Goal: Task Accomplishment & Management: Manage account settings

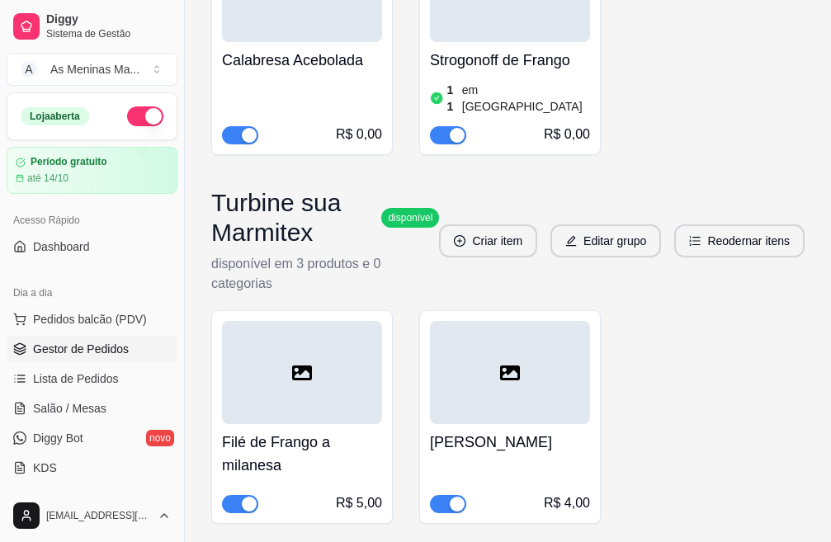
click at [99, 345] on span "Gestor de Pedidos" at bounding box center [81, 349] width 96 height 17
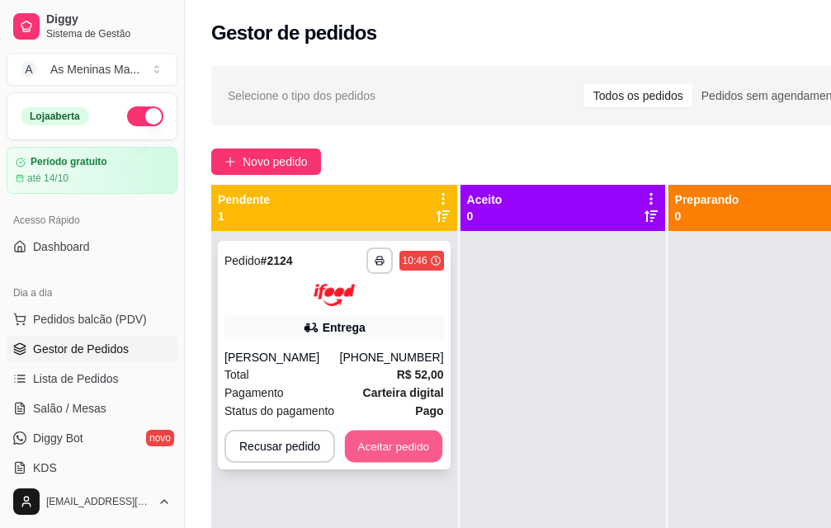
click at [370, 446] on button "Aceitar pedido" at bounding box center [393, 446] width 97 height 32
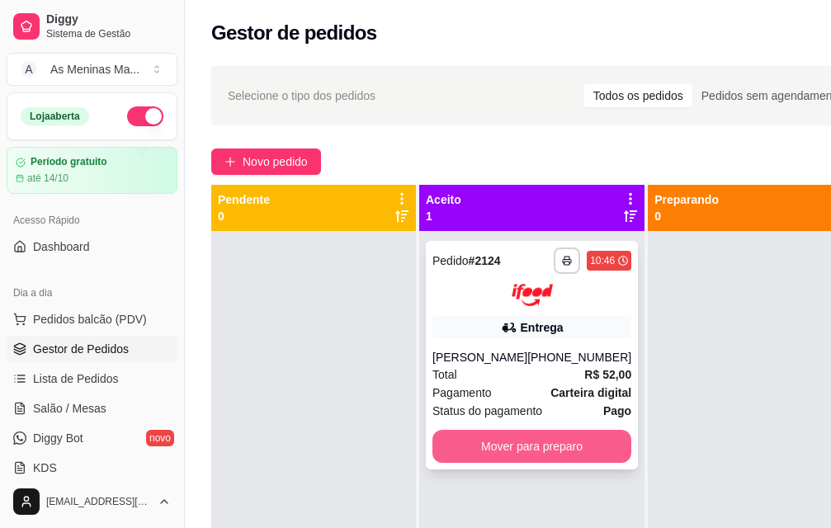
click at [533, 448] on button "Mover para preparo" at bounding box center [531, 446] width 199 height 33
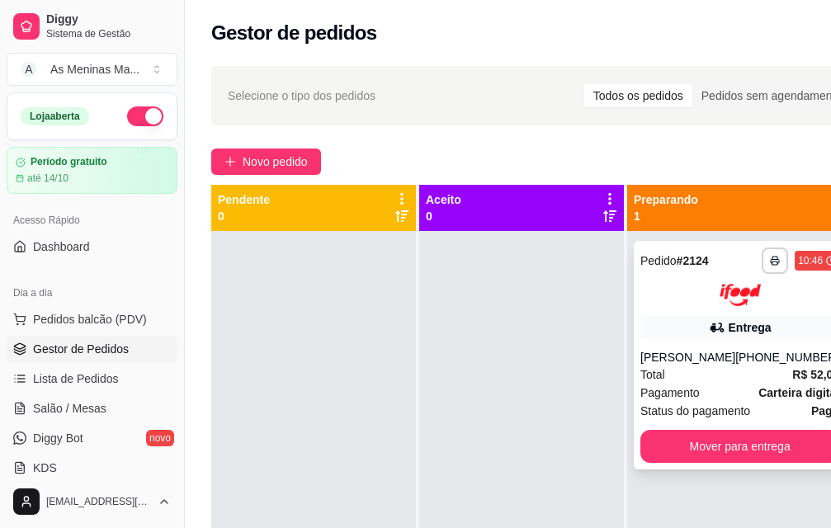
click at [680, 394] on span "Pagamento" at bounding box center [669, 393] width 59 height 18
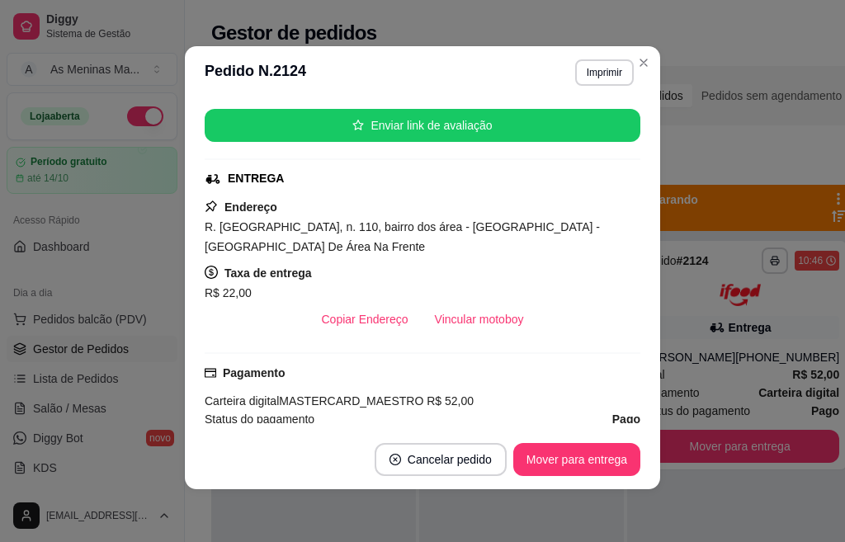
scroll to position [248, 0]
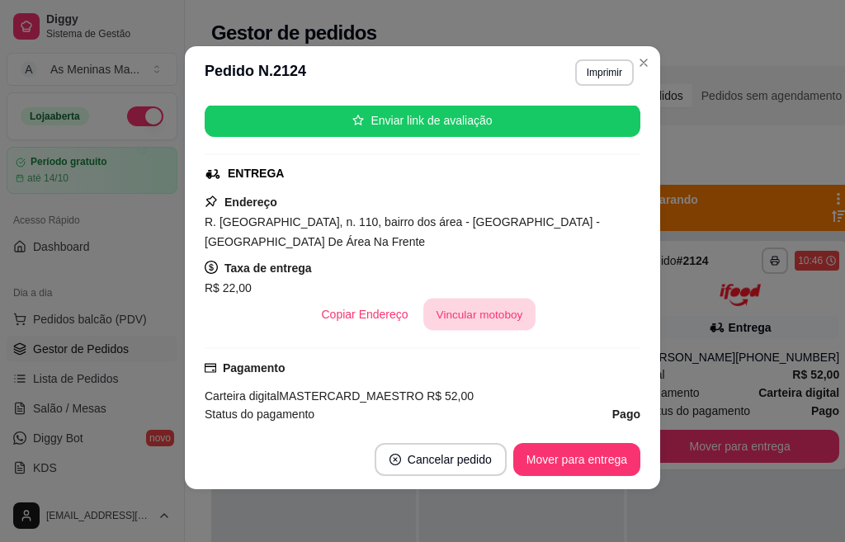
click at [469, 299] on button "Vincular motoboy" at bounding box center [479, 315] width 112 height 32
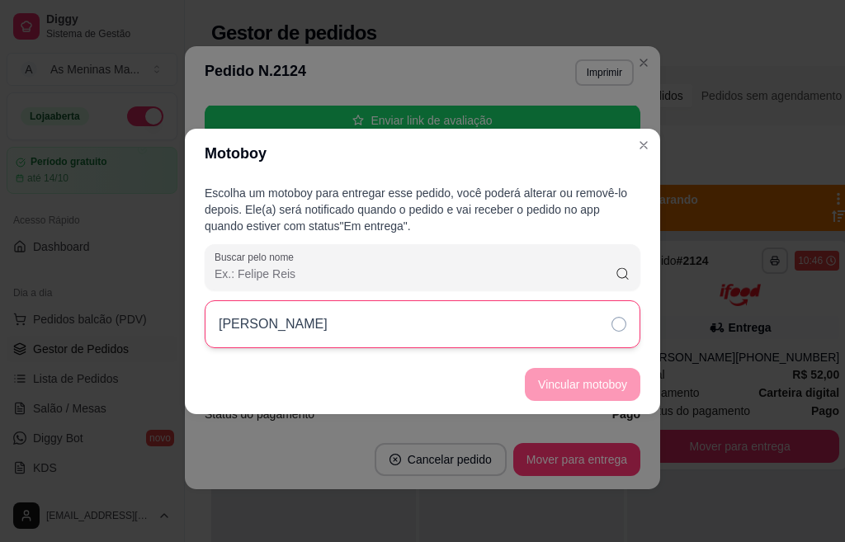
click at [480, 316] on div "[PERSON_NAME]" at bounding box center [423, 324] width 436 height 48
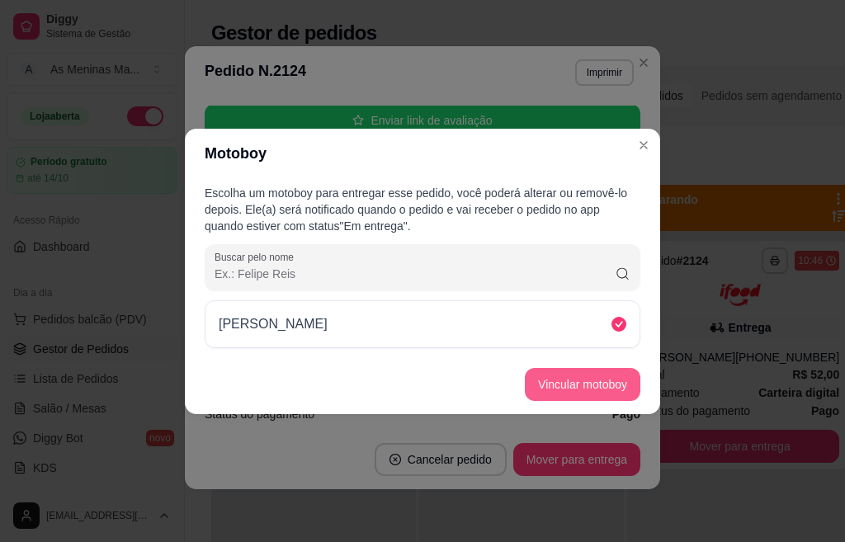
click at [596, 388] on button "Vincular motoboy" at bounding box center [583, 384] width 116 height 33
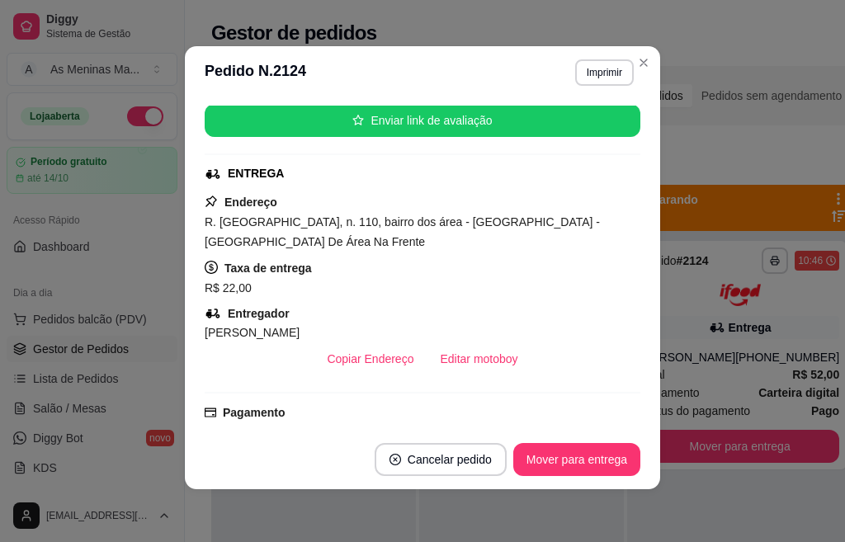
drag, startPoint x: 448, startPoint y: 318, endPoint x: 460, endPoint y: 341, distance: 25.8
click at [449, 323] on div "[PERSON_NAME]" at bounding box center [423, 333] width 436 height 20
click at [460, 343] on button "Editar motoboy" at bounding box center [478, 359] width 101 height 32
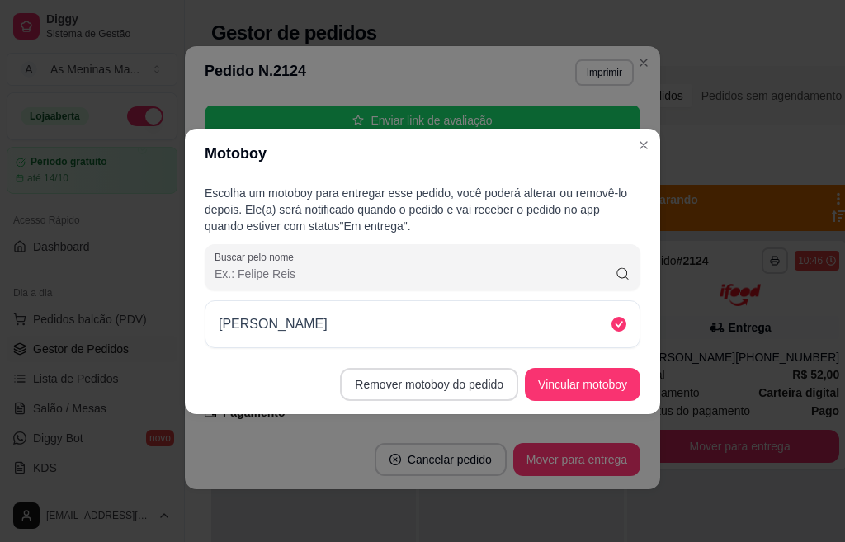
click at [479, 386] on button "Remover motoboy do pedido" at bounding box center [429, 384] width 178 height 33
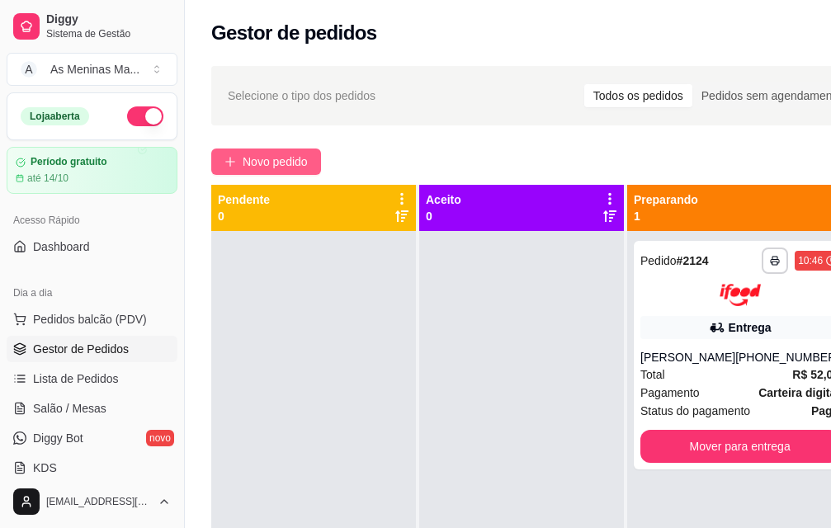
click at [267, 153] on span "Novo pedido" at bounding box center [275, 162] width 65 height 18
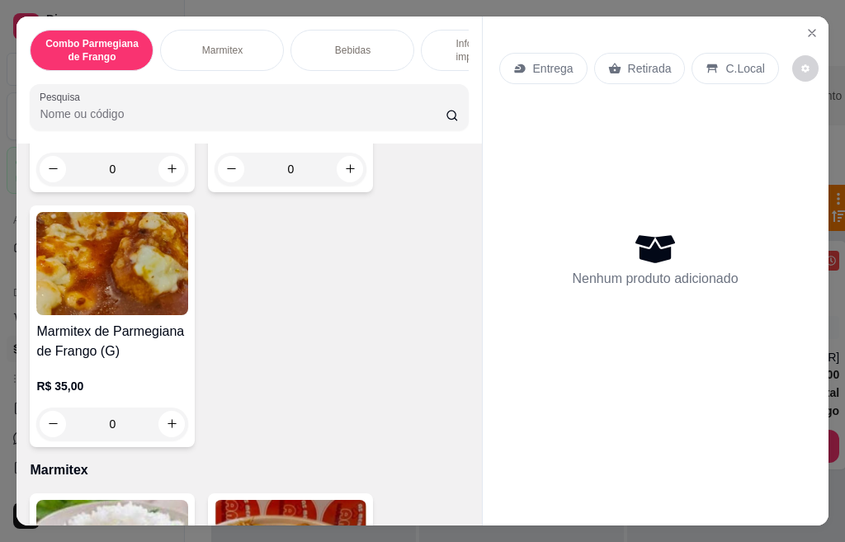
scroll to position [495, 0]
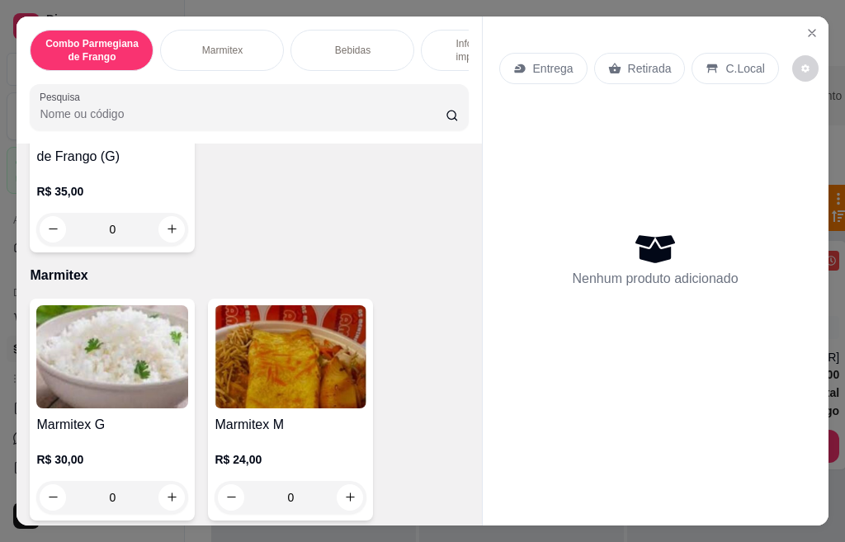
click at [259, 355] on img at bounding box center [291, 356] width 152 height 103
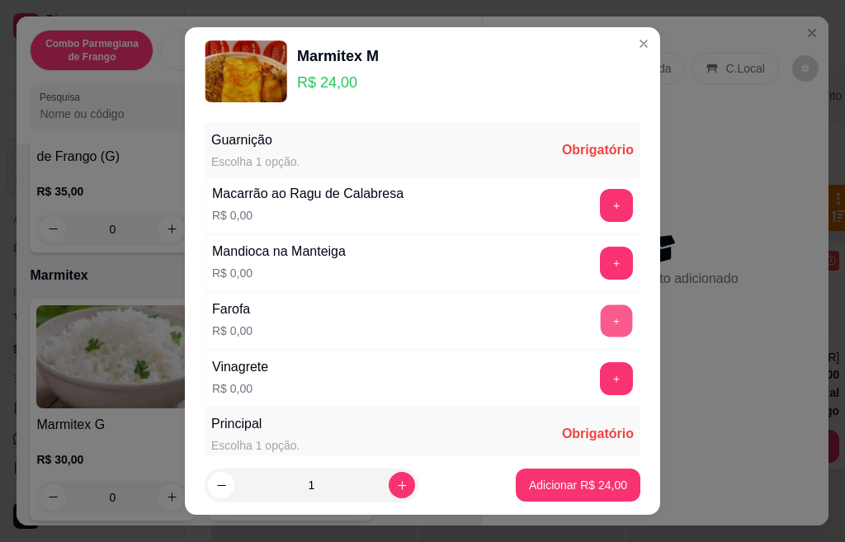
click at [601, 326] on button "+" at bounding box center [617, 320] width 32 height 32
click at [600, 383] on button "+" at bounding box center [616, 378] width 33 height 33
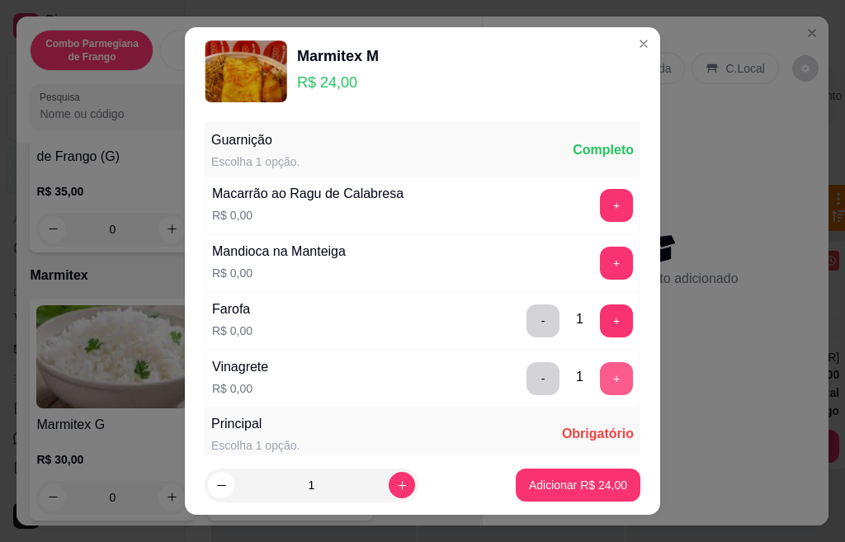
scroll to position [83, 0]
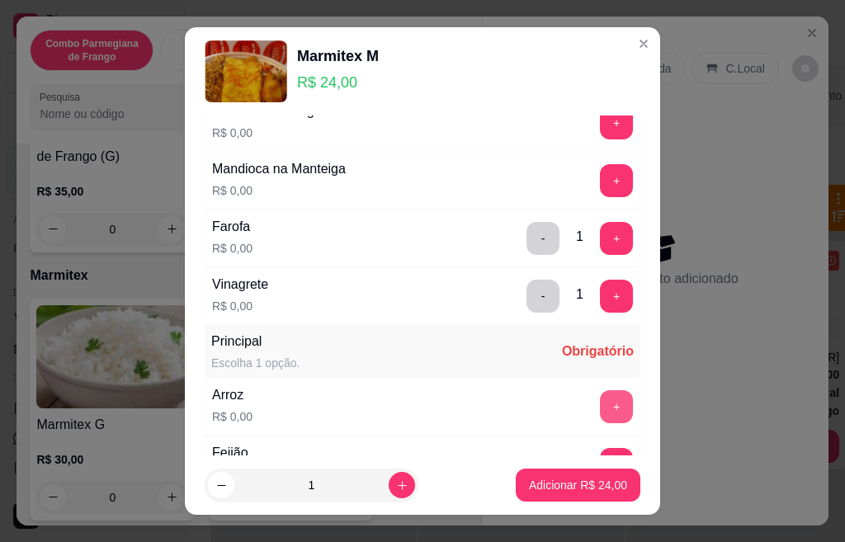
click at [600, 402] on button "+" at bounding box center [616, 406] width 33 height 33
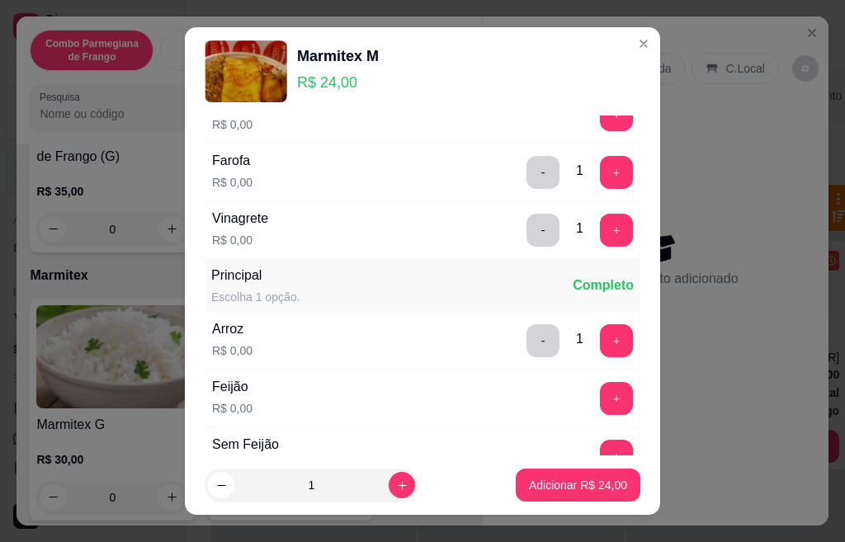
scroll to position [248, 0]
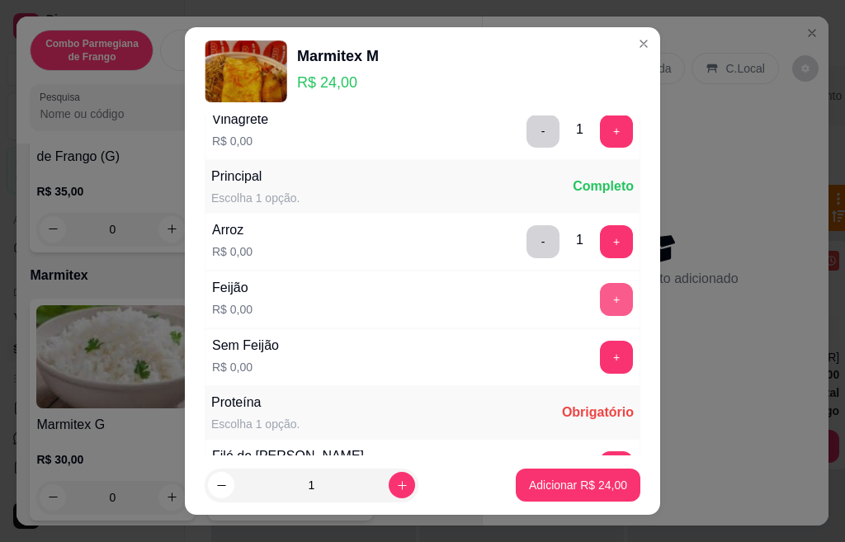
click at [600, 295] on button "+" at bounding box center [616, 299] width 33 height 33
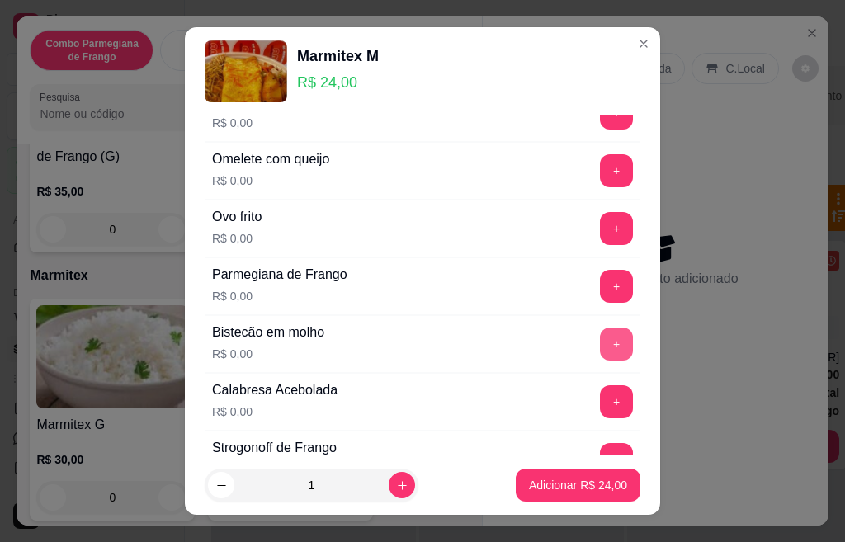
scroll to position [743, 0]
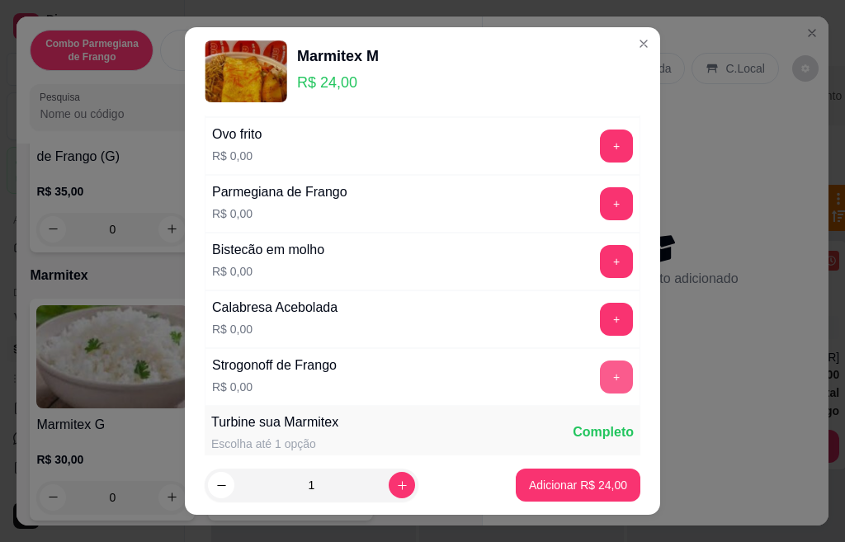
click at [600, 382] on button "+" at bounding box center [616, 377] width 33 height 33
click at [588, 489] on p "Adicionar R$ 24,00" at bounding box center [578, 485] width 98 height 17
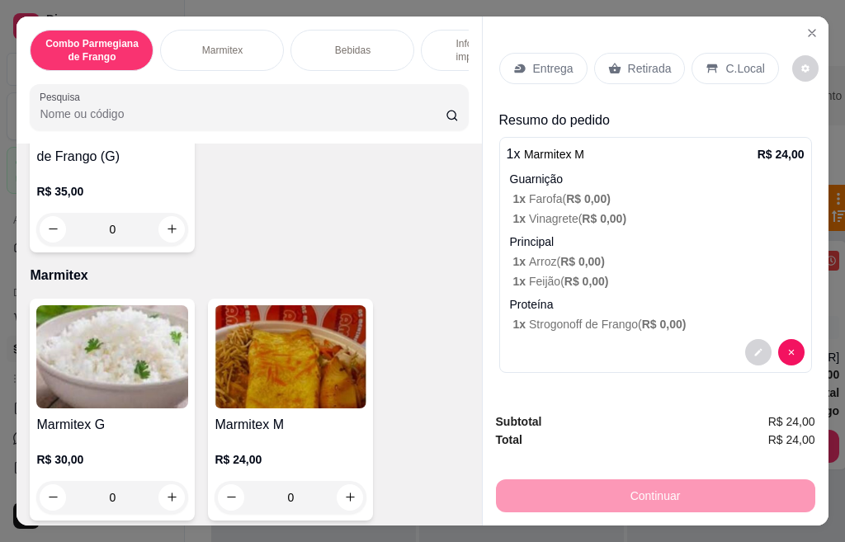
click at [548, 64] on p "Entrega" at bounding box center [553, 68] width 40 height 17
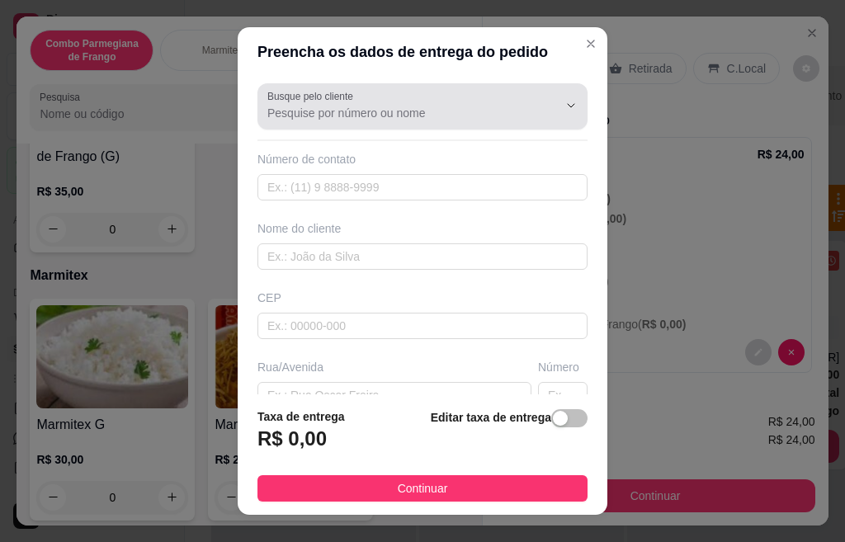
click at [447, 105] on input "Busque pelo cliente" at bounding box center [399, 113] width 264 height 17
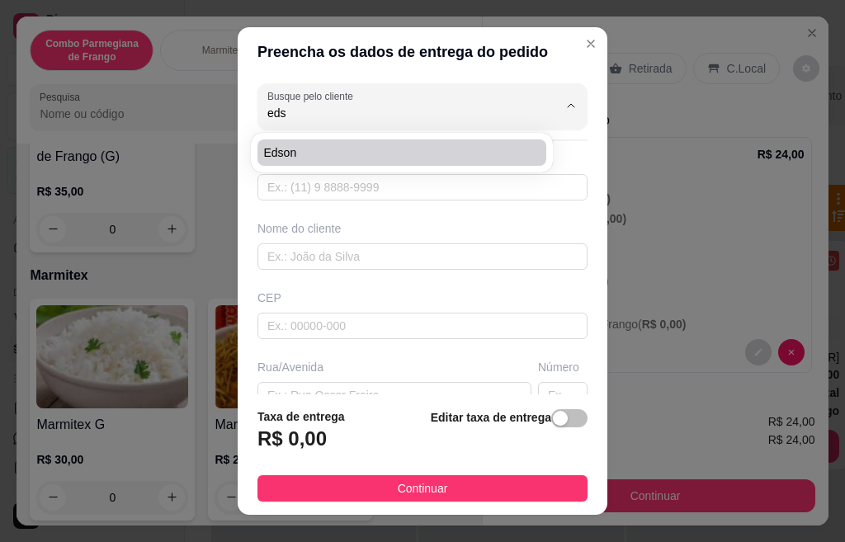
click at [316, 152] on span "Edson" at bounding box center [393, 152] width 259 height 17
type input "Edson"
type input "19996000047"
type input "Edson"
type input "[GEOGRAPHIC_DATA]"
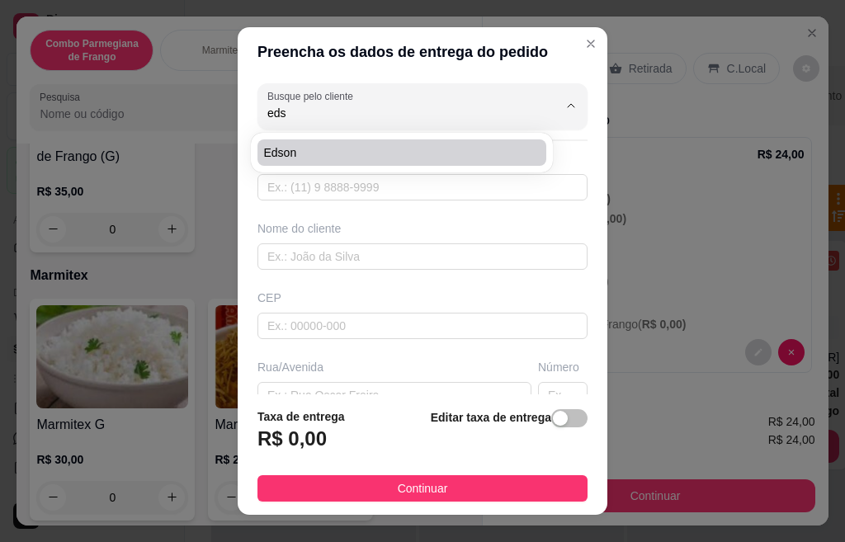
type input "141"
type input "Centro"
type input "Santa Barbara doeste"
type input "obra paulistão"
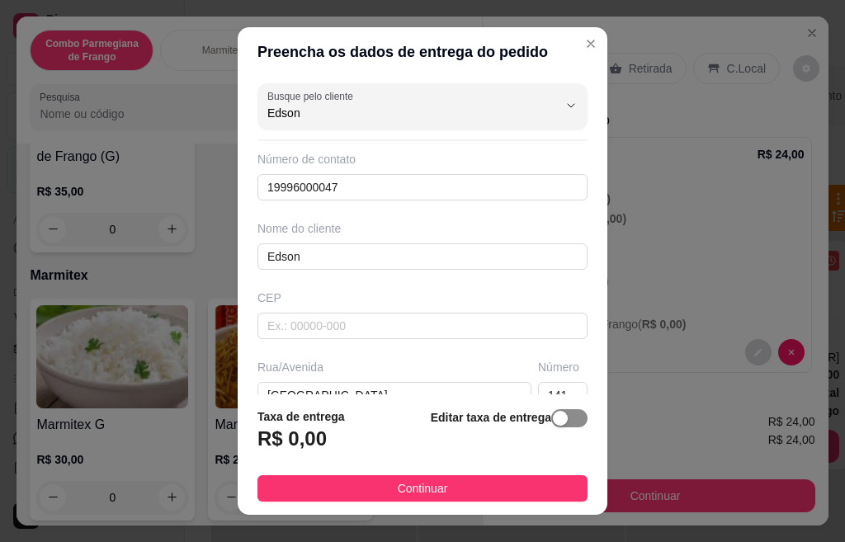
type input "Edson"
click at [553, 421] on div "button" at bounding box center [560, 418] width 15 height 15
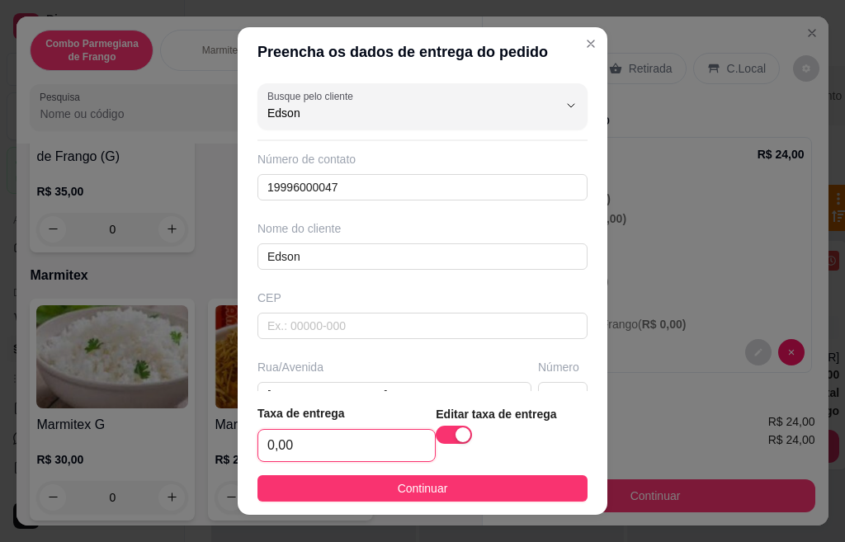
click at [328, 443] on input "0,00" at bounding box center [346, 445] width 177 height 31
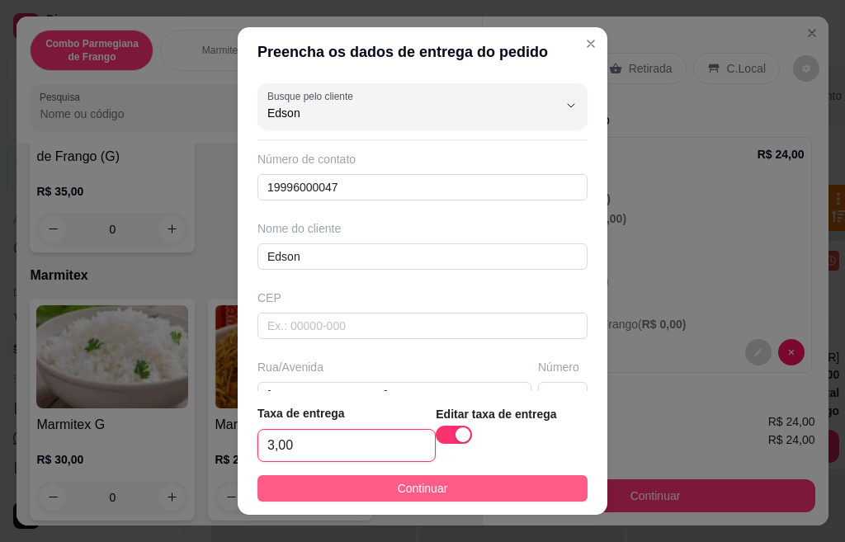
type input "3,00"
click at [470, 486] on button "Continuar" at bounding box center [422, 488] width 330 height 26
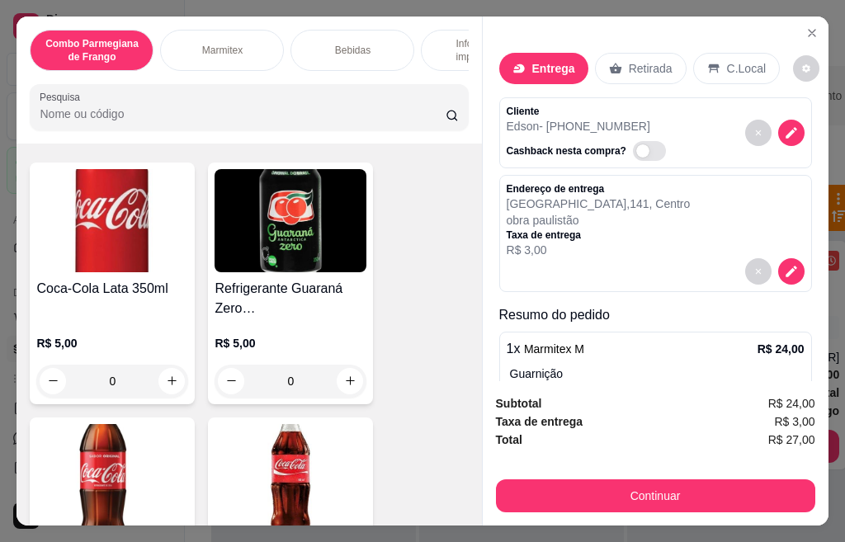
scroll to position [1133, 0]
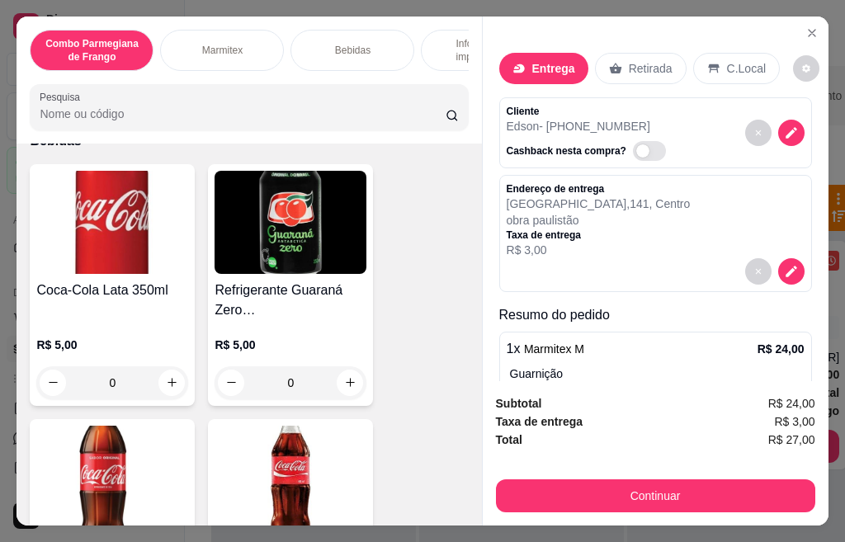
click at [254, 262] on img at bounding box center [291, 222] width 152 height 103
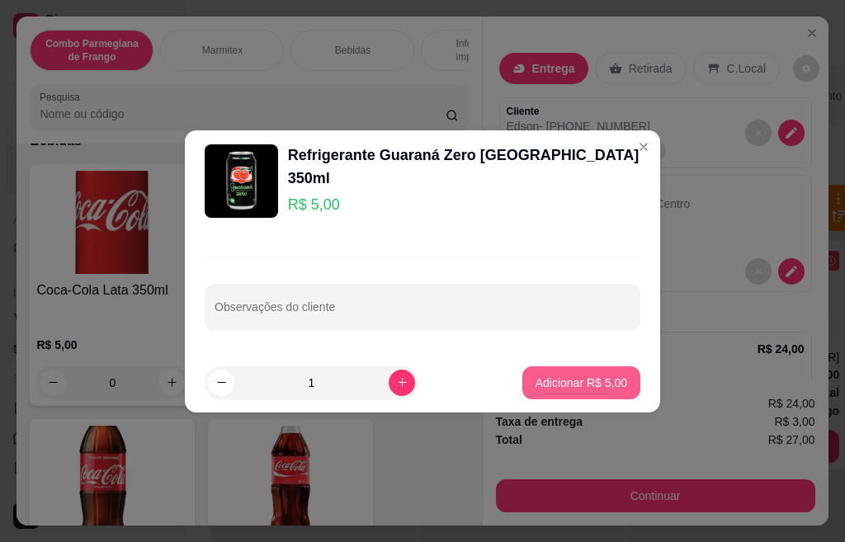
click at [555, 384] on p "Adicionar R$ 5,00" at bounding box center [581, 383] width 92 height 17
type input "1"
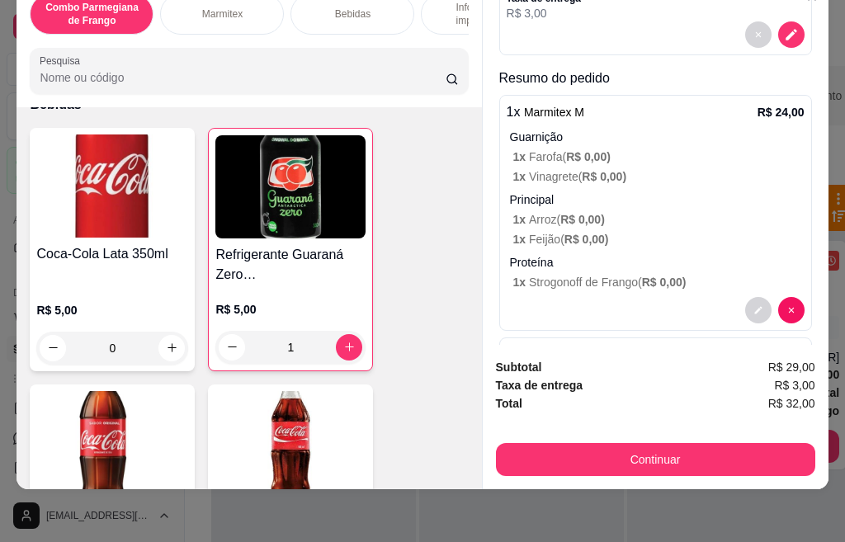
scroll to position [283, 0]
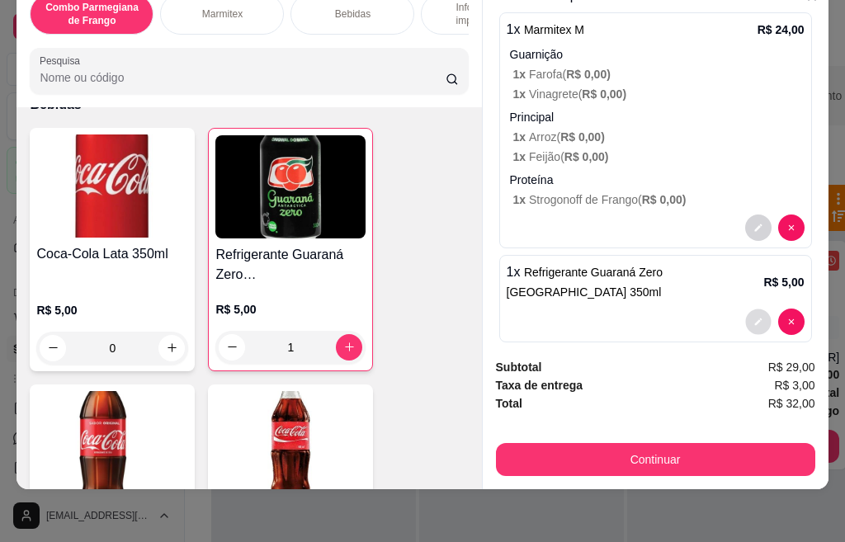
click at [745, 309] on button "decrease-product-quantity" at bounding box center [758, 322] width 26 height 26
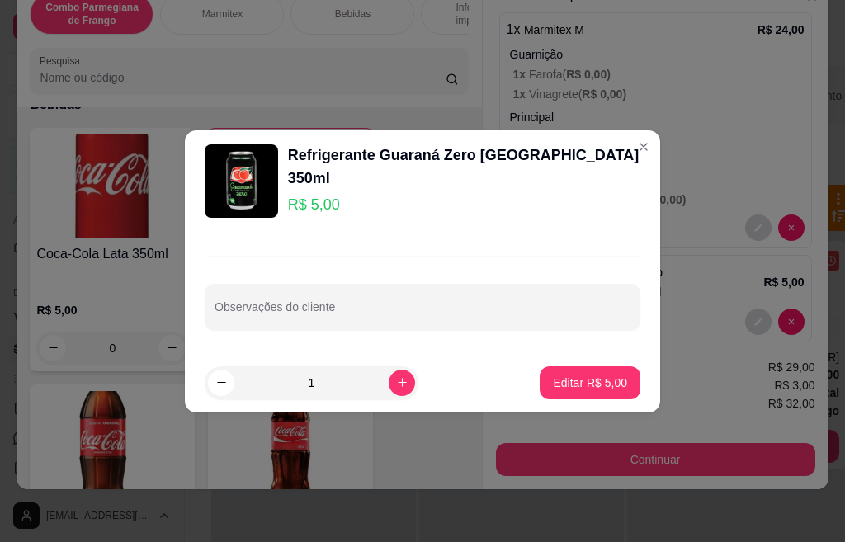
click at [469, 340] on div "Observações do cliente" at bounding box center [422, 293] width 475 height 120
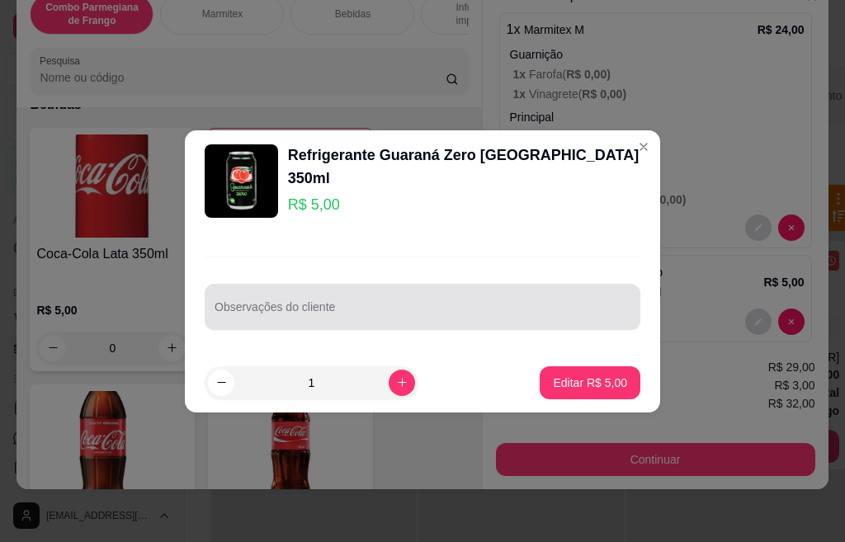
click at [454, 328] on div "Observações do cliente" at bounding box center [423, 307] width 436 height 46
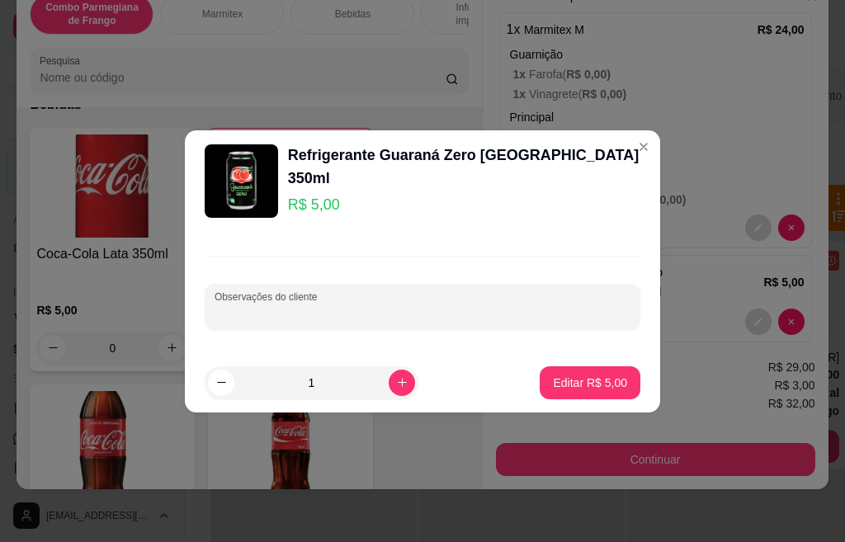
click at [449, 318] on input "Observações do cliente" at bounding box center [423, 313] width 416 height 17
type input "refri normal"
click at [598, 385] on p "Editar R$ 5,00" at bounding box center [590, 383] width 72 height 16
type input "0"
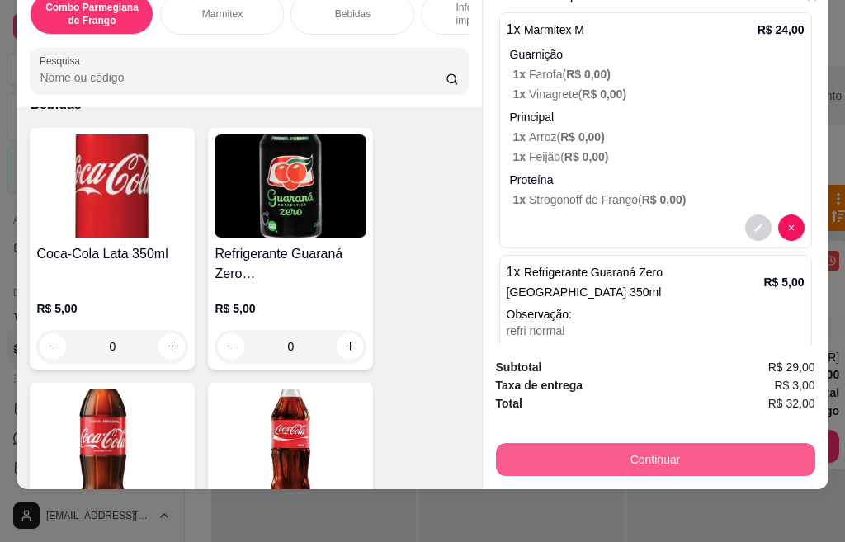
click at [654, 455] on button "Continuar" at bounding box center [655, 459] width 319 height 33
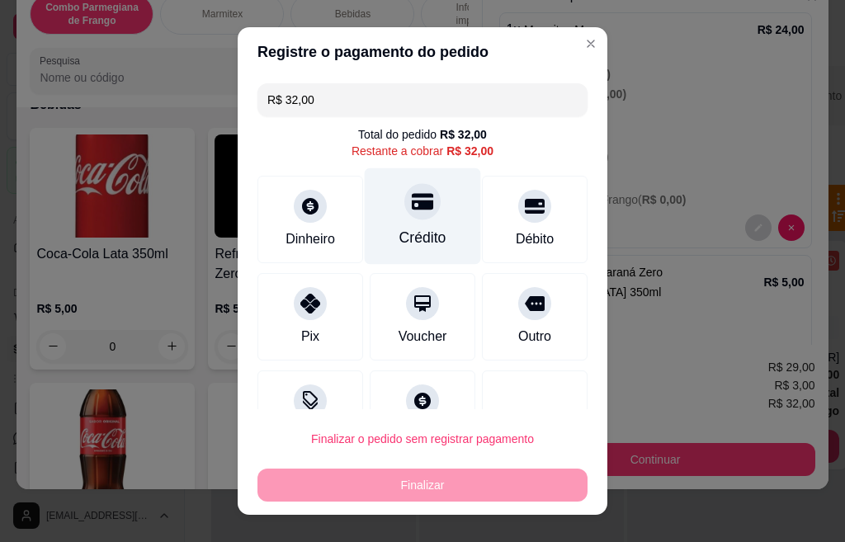
click at [412, 206] on icon at bounding box center [422, 201] width 21 height 17
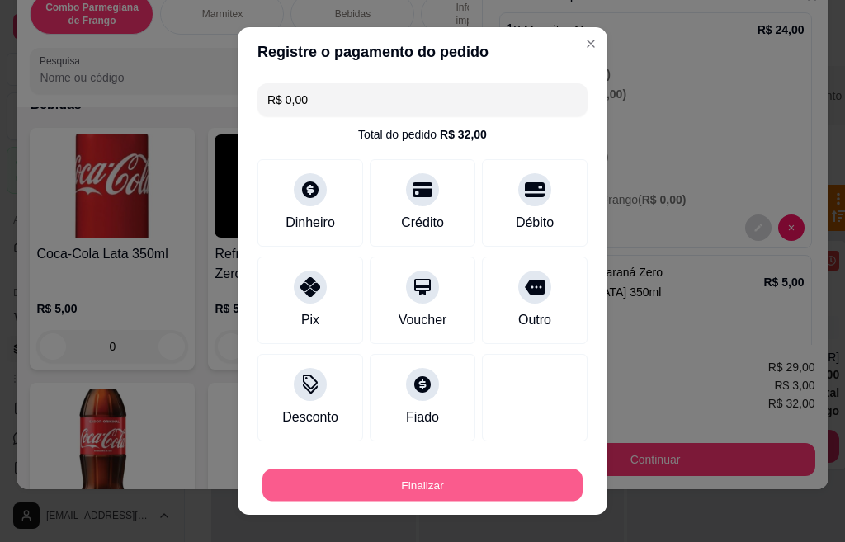
click at [435, 474] on button "Finalizar" at bounding box center [422, 485] width 320 height 32
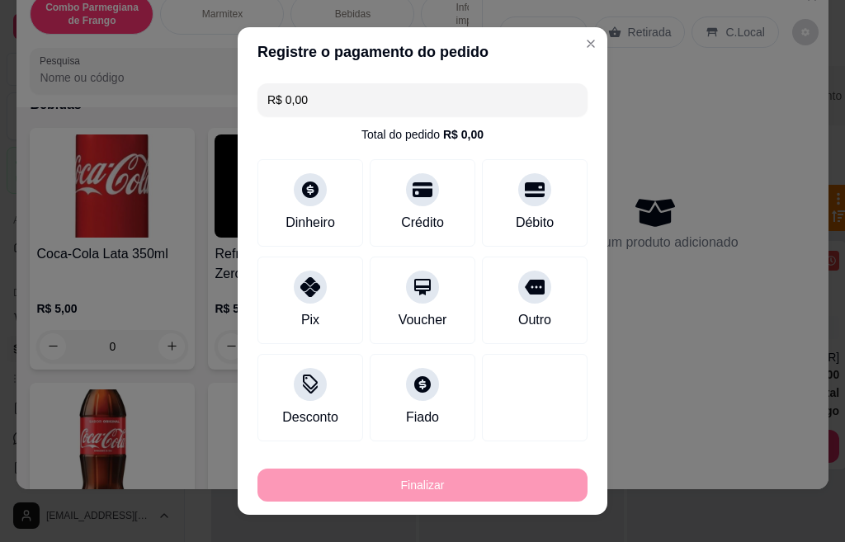
type input "-R$ 32,00"
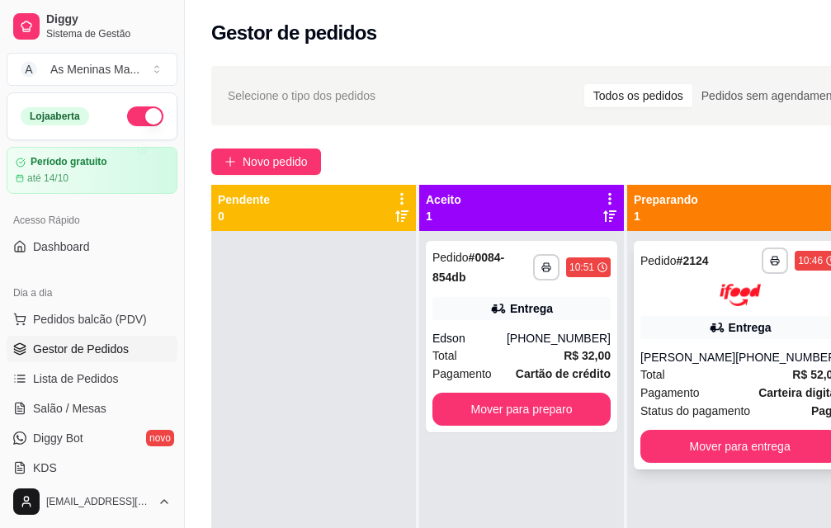
click at [701, 361] on div "[PERSON_NAME]" at bounding box center [687, 357] width 95 height 17
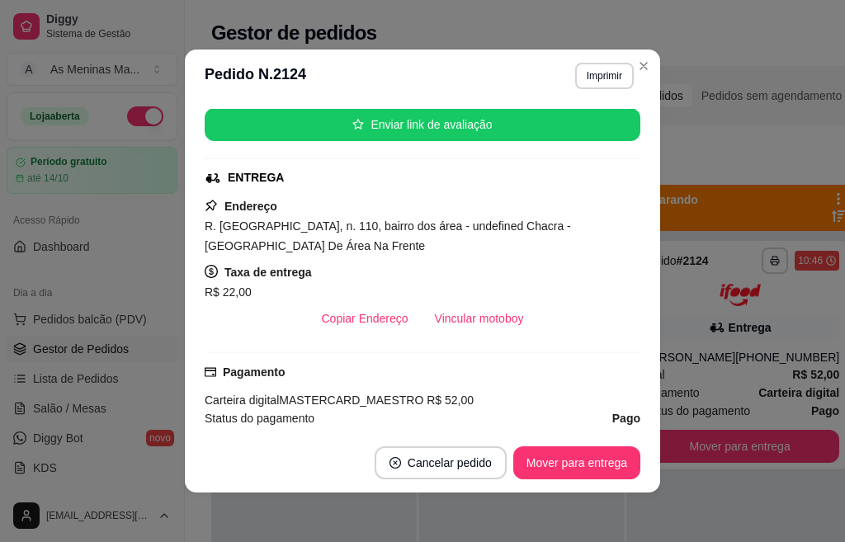
scroll to position [248, 0]
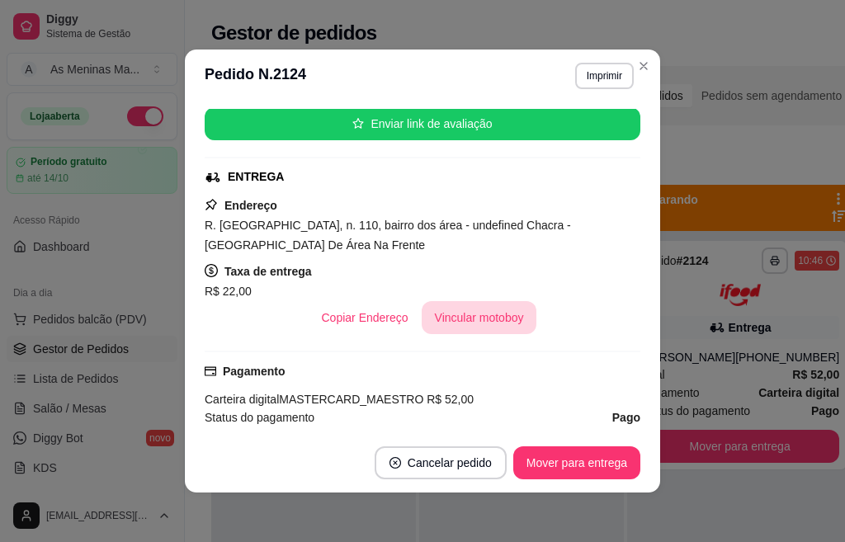
click at [437, 323] on button "Vincular motoboy" at bounding box center [480, 317] width 116 height 33
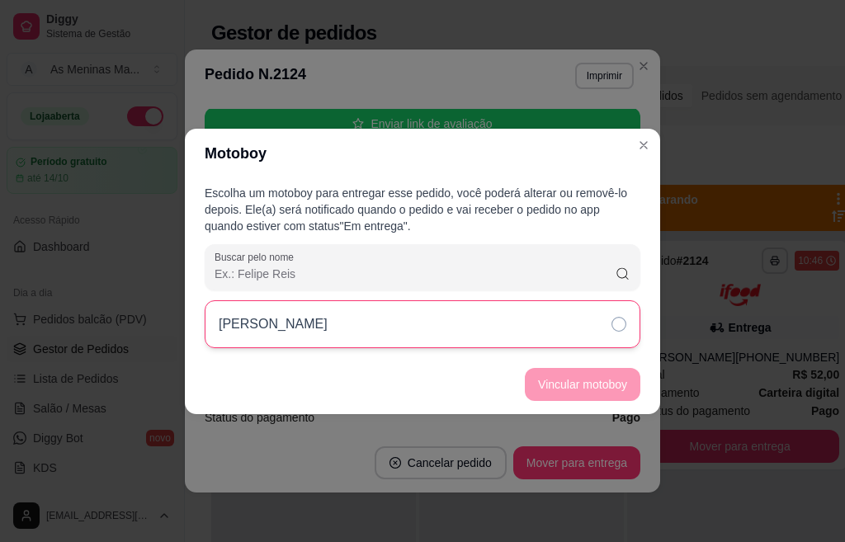
click at [551, 330] on div "[PERSON_NAME]" at bounding box center [423, 324] width 436 height 48
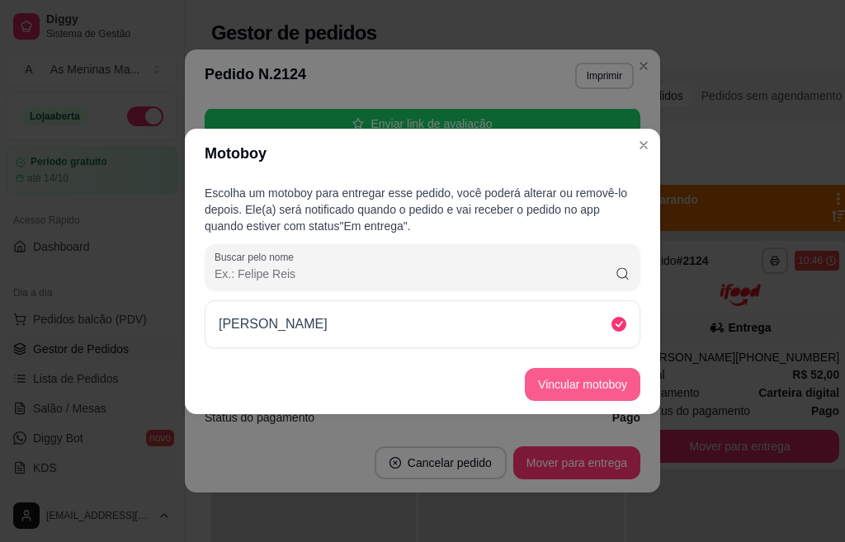
click at [581, 389] on button "Vincular motoboy" at bounding box center [583, 384] width 116 height 33
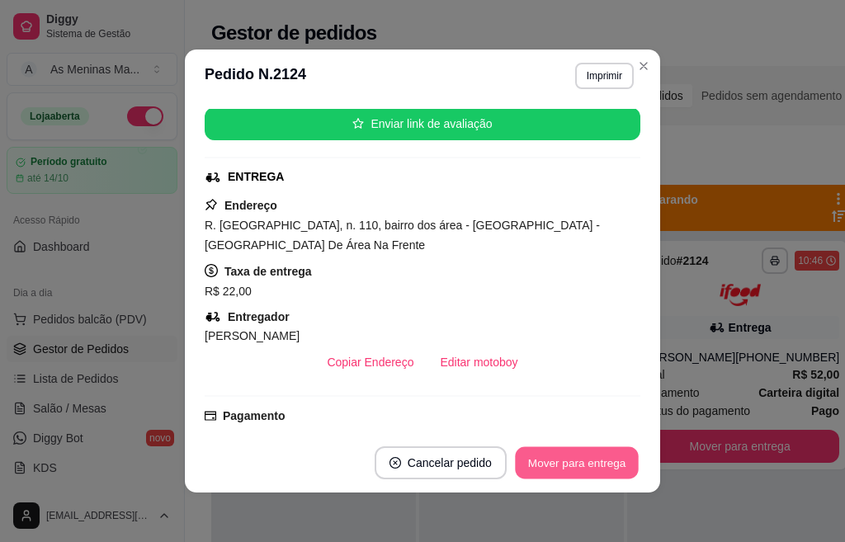
click at [587, 467] on button "Mover para entrega" at bounding box center [577, 463] width 124 height 32
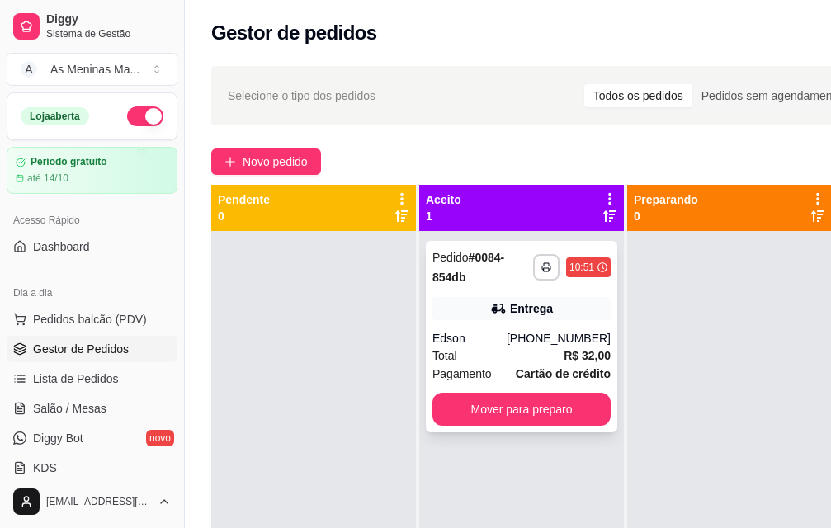
click at [488, 319] on div "Entrega" at bounding box center [521, 308] width 178 height 23
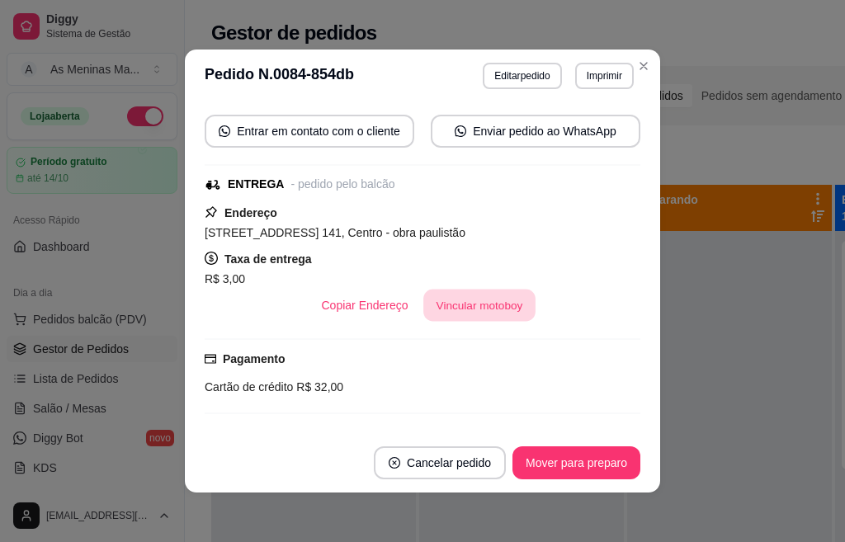
click at [486, 321] on button "Vincular motoboy" at bounding box center [479, 306] width 112 height 32
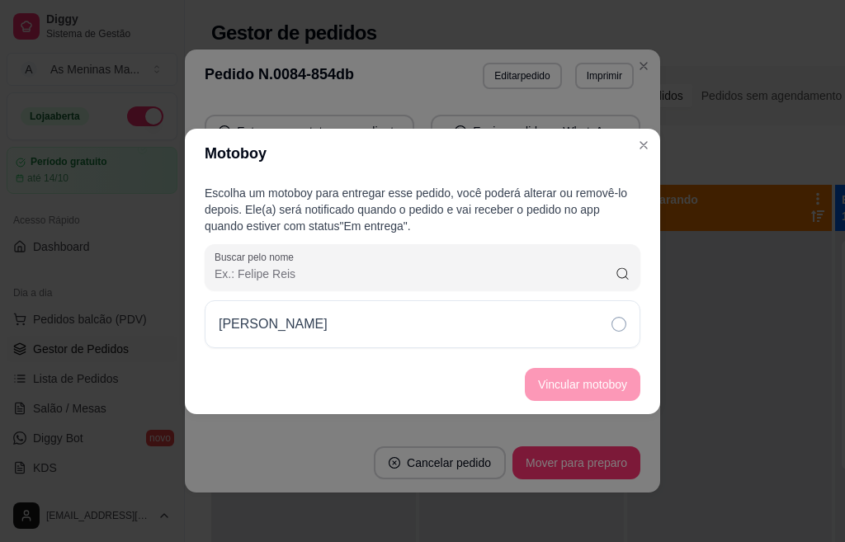
drag, startPoint x: 504, startPoint y: 329, endPoint x: 553, endPoint y: 356, distance: 55.4
click at [505, 329] on div "[PERSON_NAME]" at bounding box center [423, 324] width 436 height 48
click at [590, 386] on button "Vincular motoboy" at bounding box center [583, 384] width 116 height 33
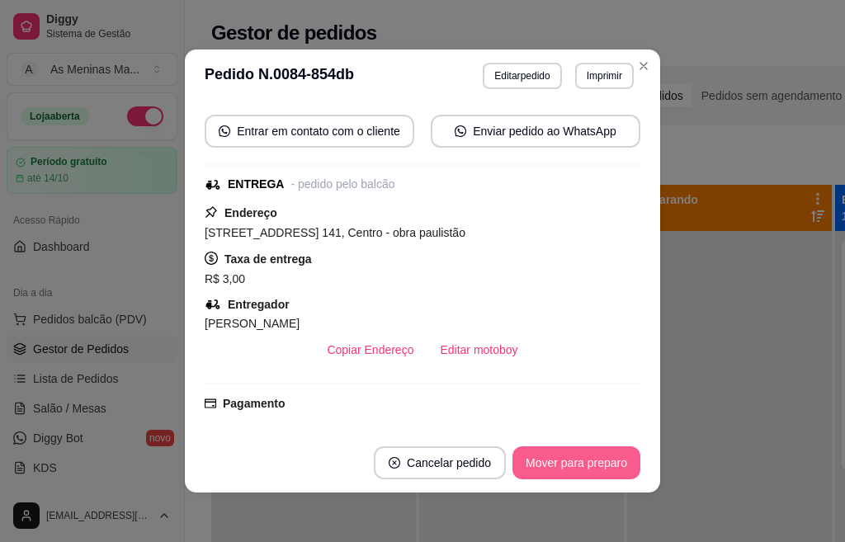
click at [543, 462] on button "Mover para preparo" at bounding box center [576, 462] width 128 height 33
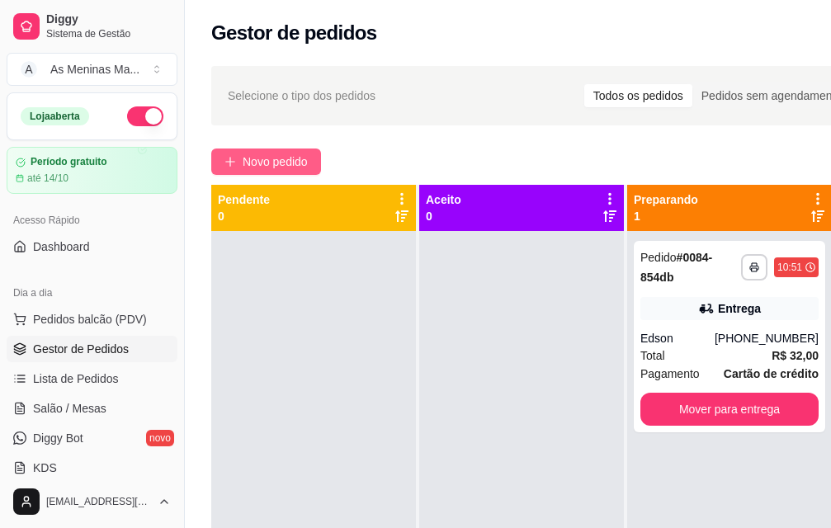
click at [242, 157] on button "Novo pedido" at bounding box center [266, 162] width 110 height 26
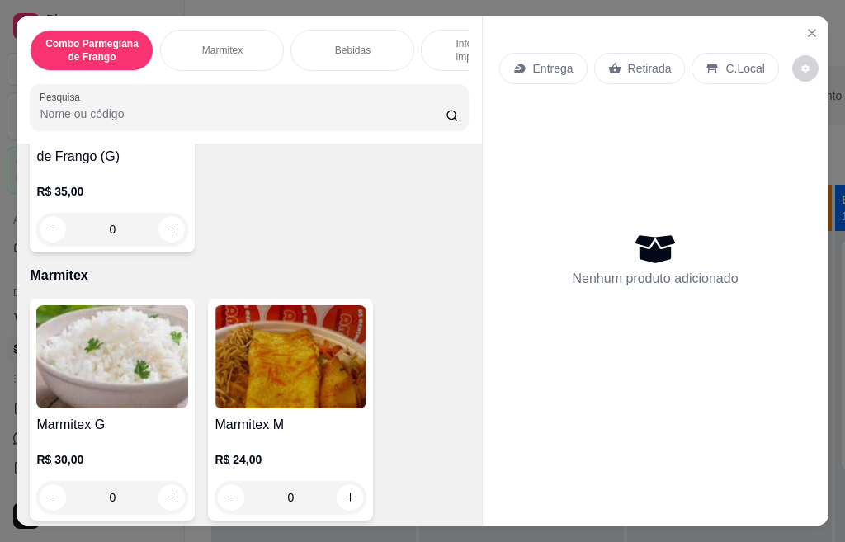
scroll to position [578, 0]
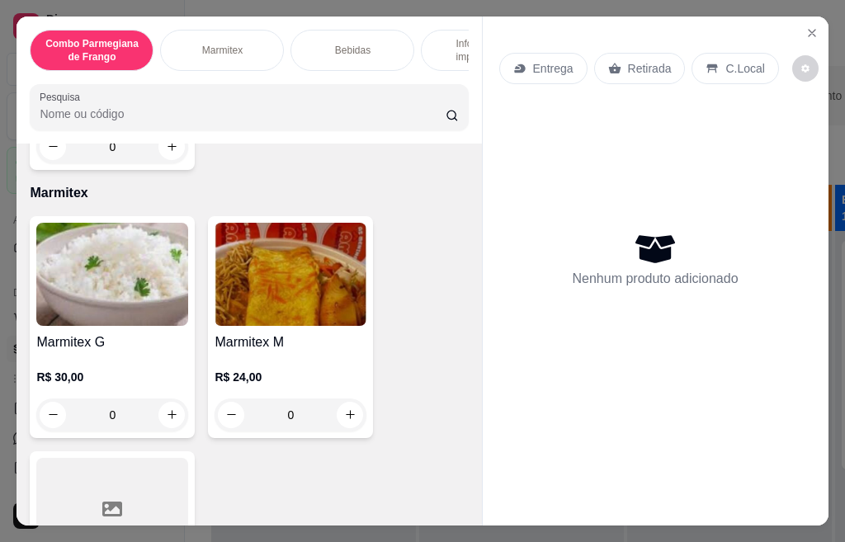
click at [285, 334] on div "Marmitex M R$ 24,00 0" at bounding box center [290, 327] width 165 height 222
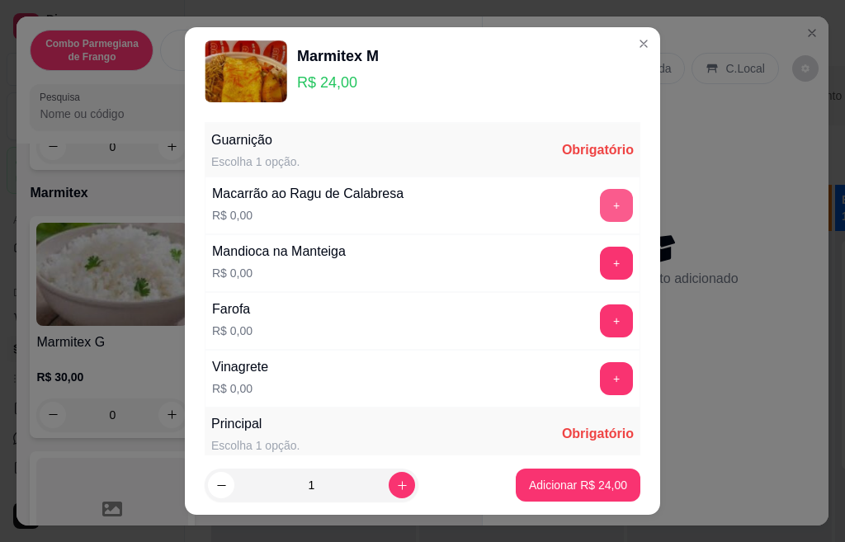
click at [600, 212] on button "+" at bounding box center [616, 205] width 33 height 33
click at [600, 264] on button "+" at bounding box center [616, 263] width 33 height 33
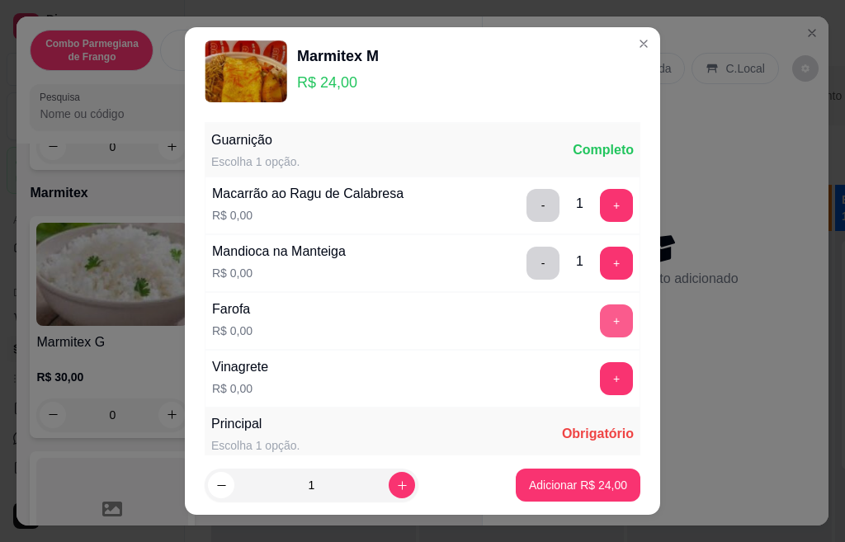
click at [600, 321] on button "+" at bounding box center [616, 320] width 33 height 33
click at [600, 369] on button "+" at bounding box center [616, 378] width 33 height 33
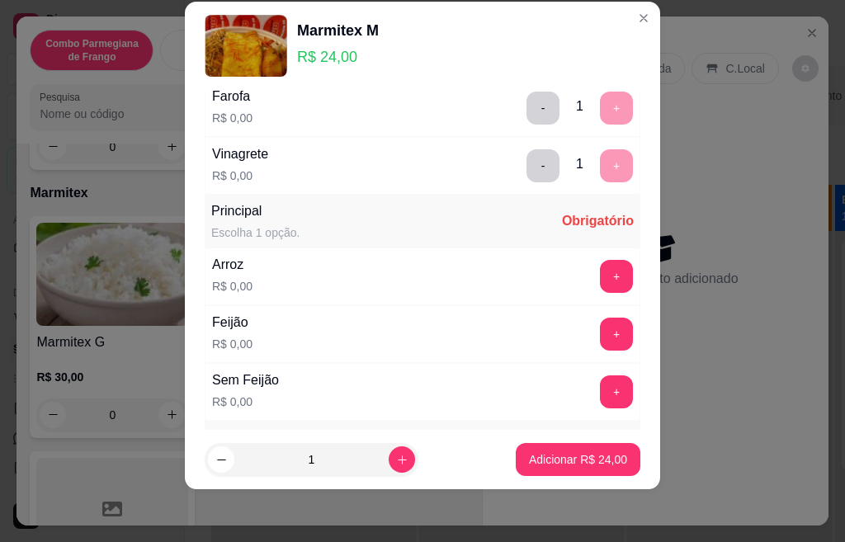
scroll to position [292, 0]
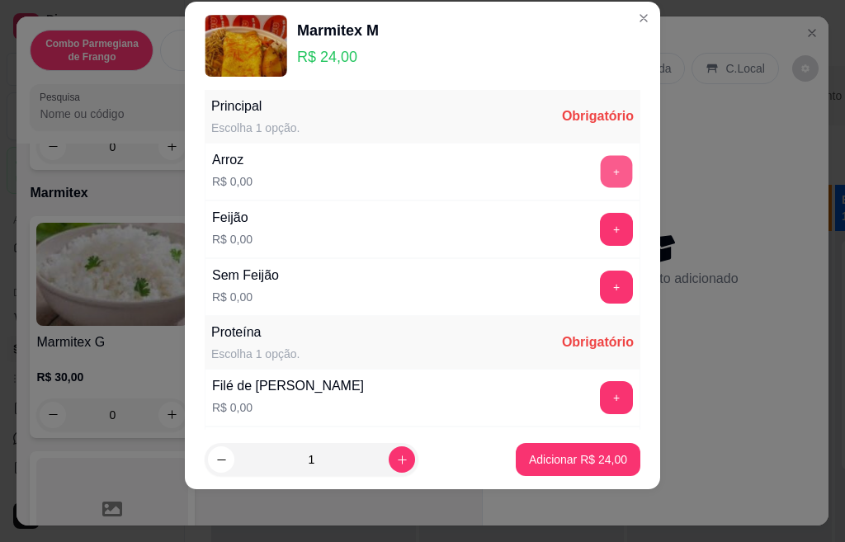
click at [601, 172] on button "+" at bounding box center [617, 171] width 32 height 32
click at [601, 234] on button "+" at bounding box center [617, 229] width 32 height 32
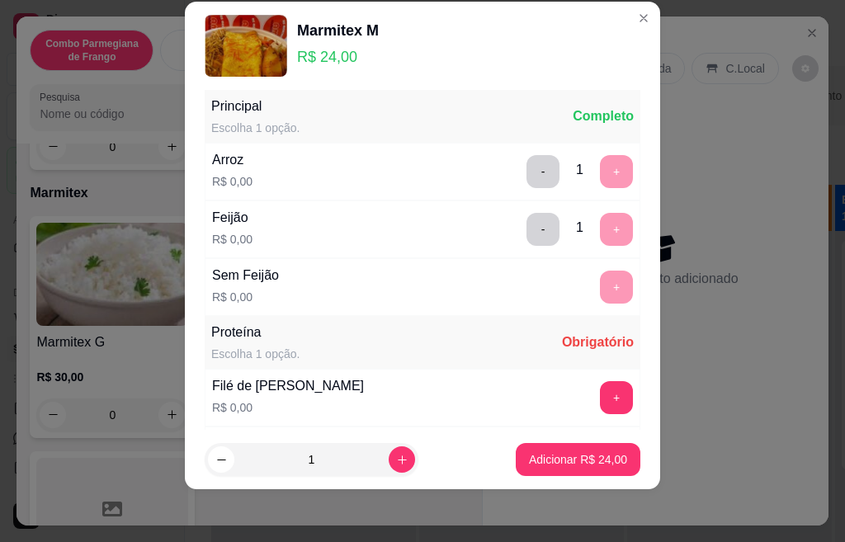
scroll to position [518, 0]
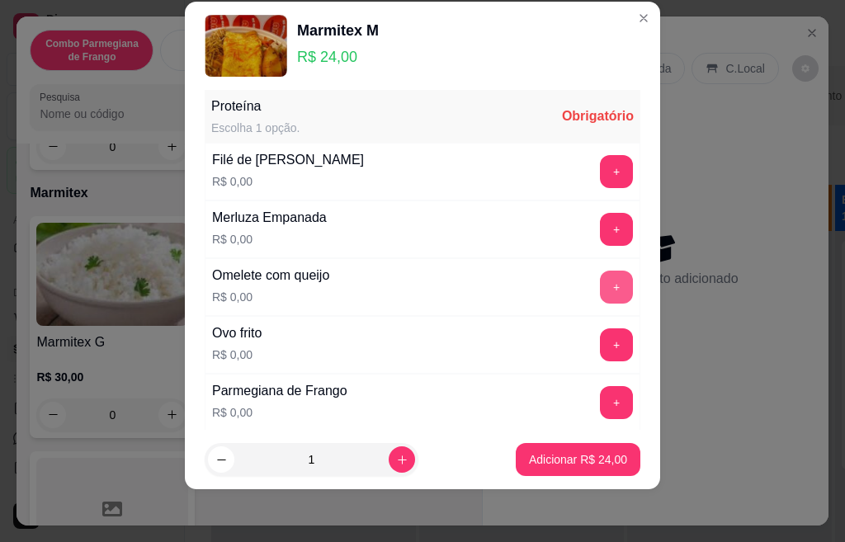
click at [600, 288] on button "+" at bounding box center [616, 287] width 33 height 33
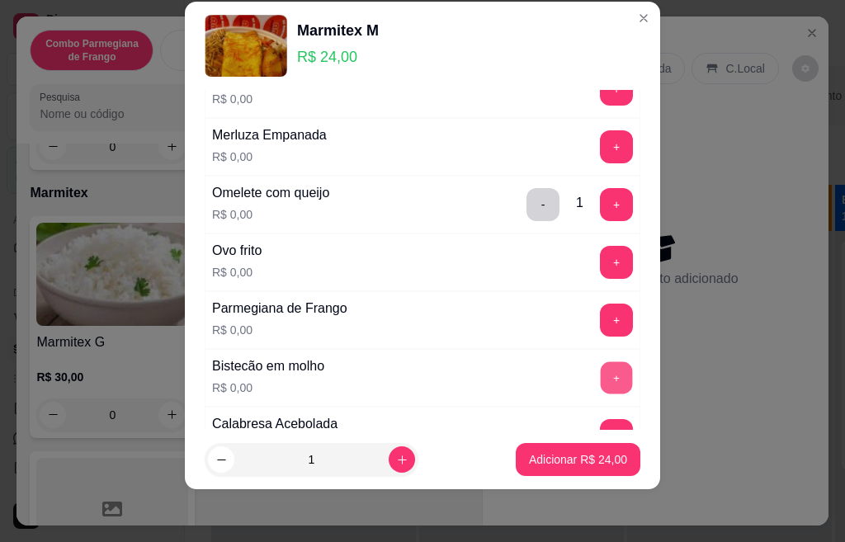
click at [601, 380] on button "+" at bounding box center [617, 377] width 32 height 32
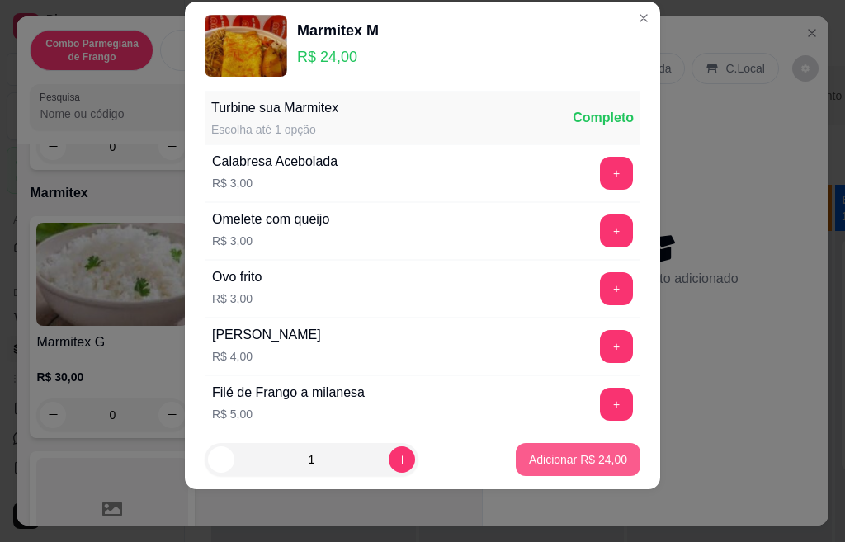
scroll to position [1033, 0]
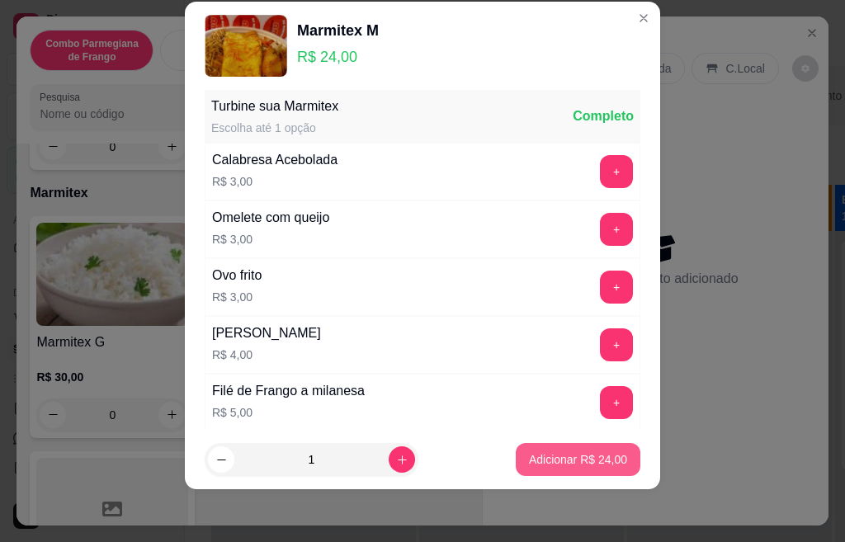
click at [551, 465] on p "Adicionar R$ 24,00" at bounding box center [578, 459] width 98 height 17
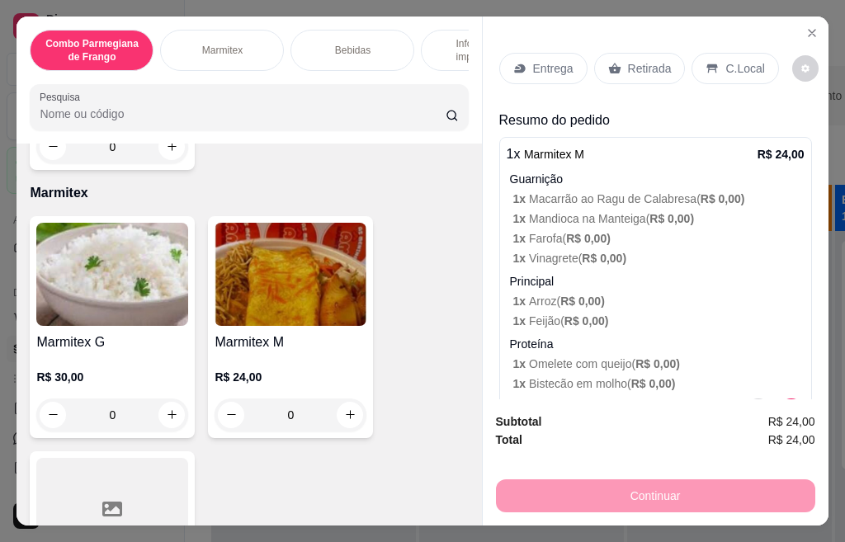
click at [611, 336] on p "Proteína" at bounding box center [657, 344] width 295 height 17
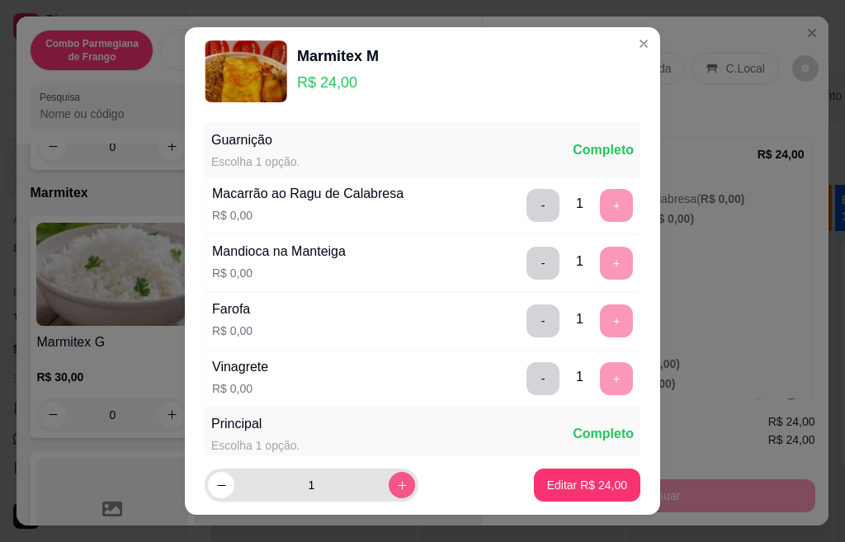
click at [389, 485] on button "increase-product-quantity" at bounding box center [402, 485] width 26 height 26
click at [396, 485] on icon "increase-product-quantity" at bounding box center [402, 485] width 12 height 12
type input "5"
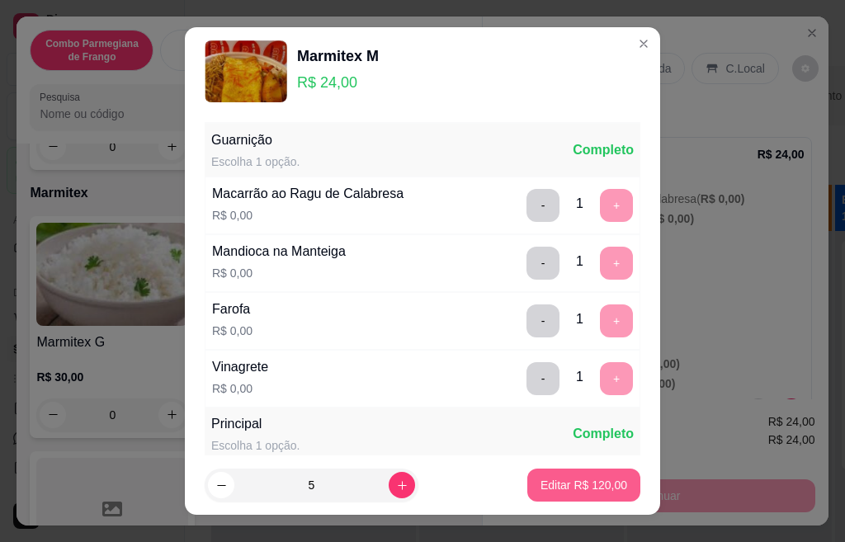
click at [540, 489] on p "Editar R$ 120,00" at bounding box center [583, 485] width 87 height 17
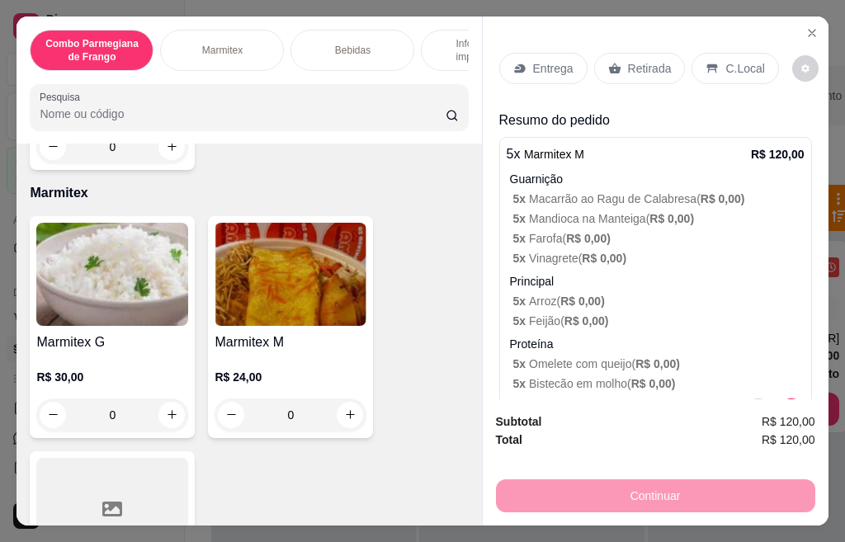
click at [315, 283] on img at bounding box center [291, 274] width 152 height 103
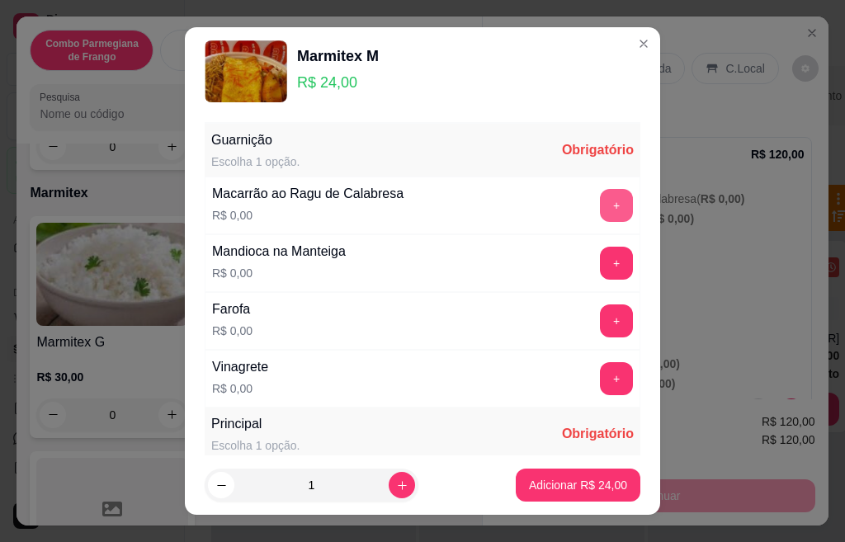
click at [600, 211] on button "+" at bounding box center [616, 205] width 33 height 33
click at [601, 271] on button "+" at bounding box center [617, 263] width 32 height 32
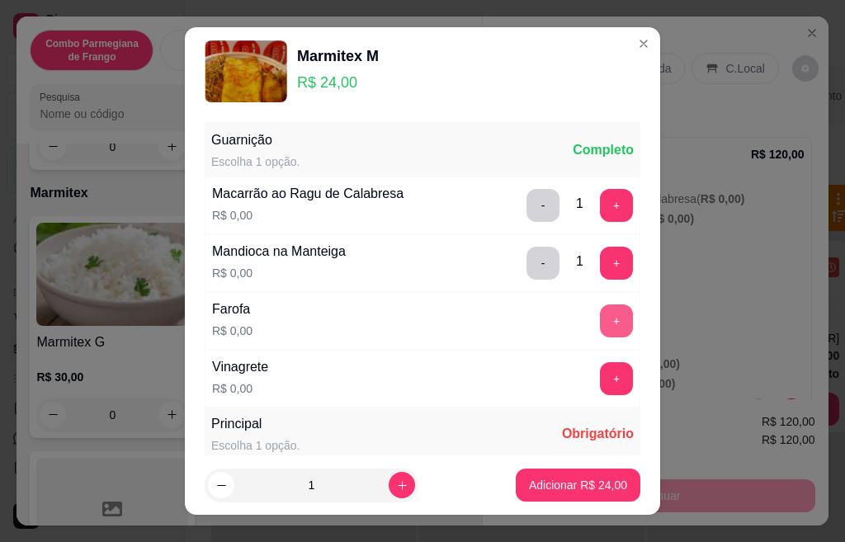
click at [600, 325] on button "+" at bounding box center [616, 320] width 33 height 33
click at [600, 388] on button "+" at bounding box center [616, 378] width 33 height 33
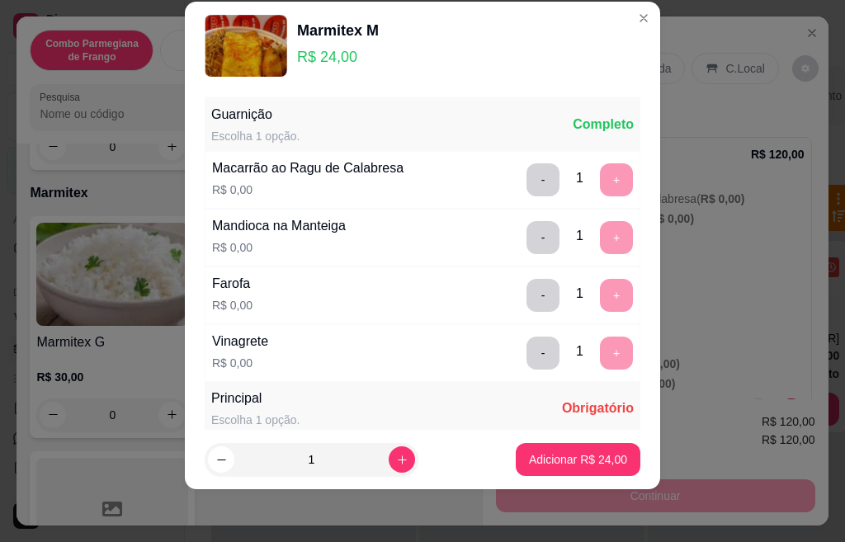
scroll to position [292, 0]
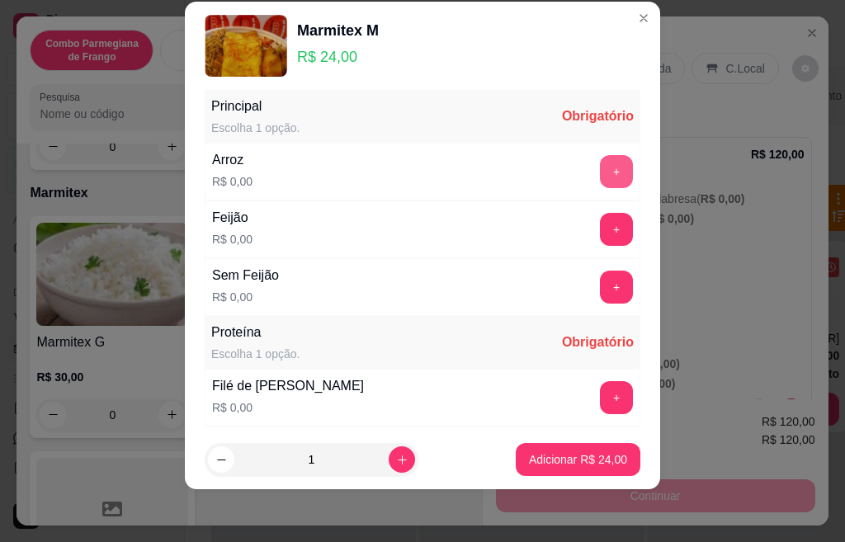
click at [600, 167] on button "+" at bounding box center [616, 171] width 33 height 33
click at [600, 236] on button "+" at bounding box center [616, 229] width 33 height 33
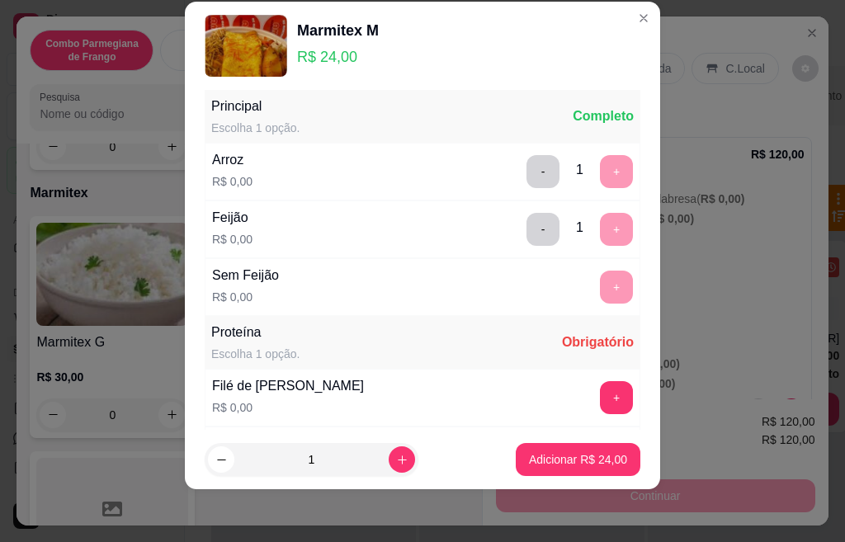
scroll to position [518, 0]
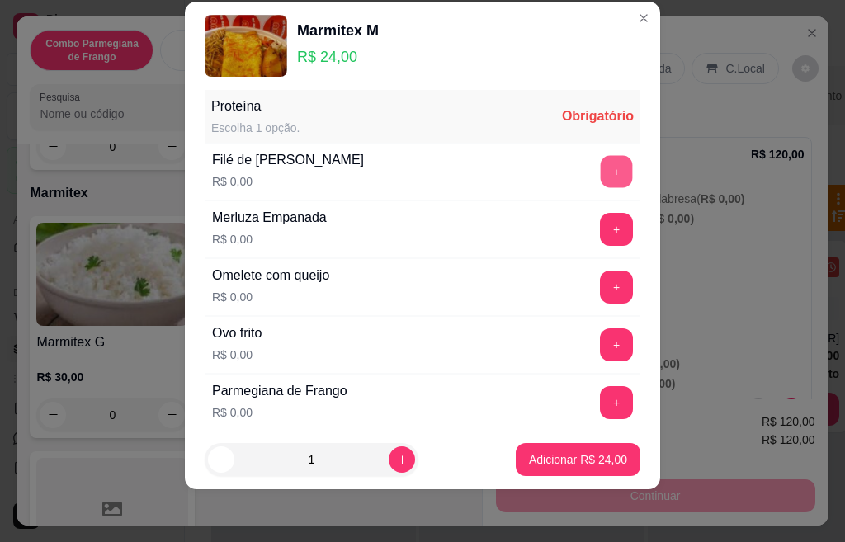
click at [601, 163] on button "+" at bounding box center [617, 171] width 32 height 32
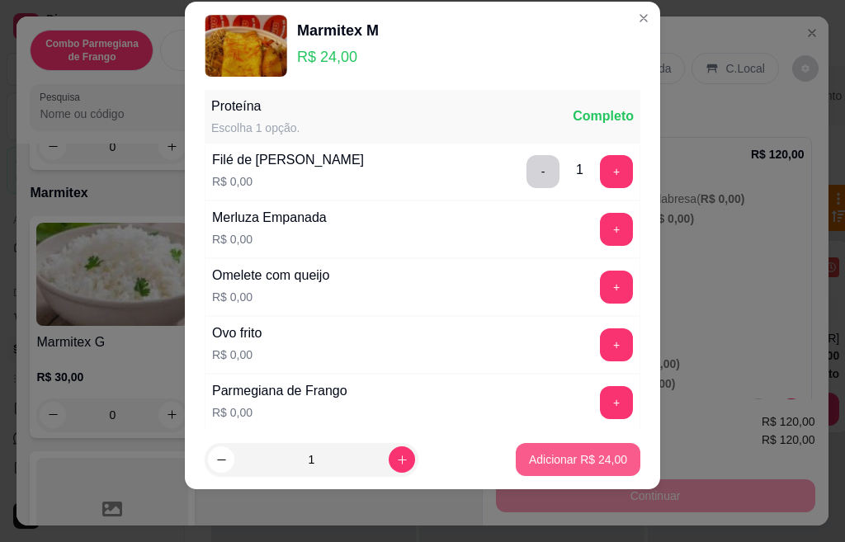
click at [580, 460] on p "Adicionar R$ 24,00" at bounding box center [578, 459] width 98 height 17
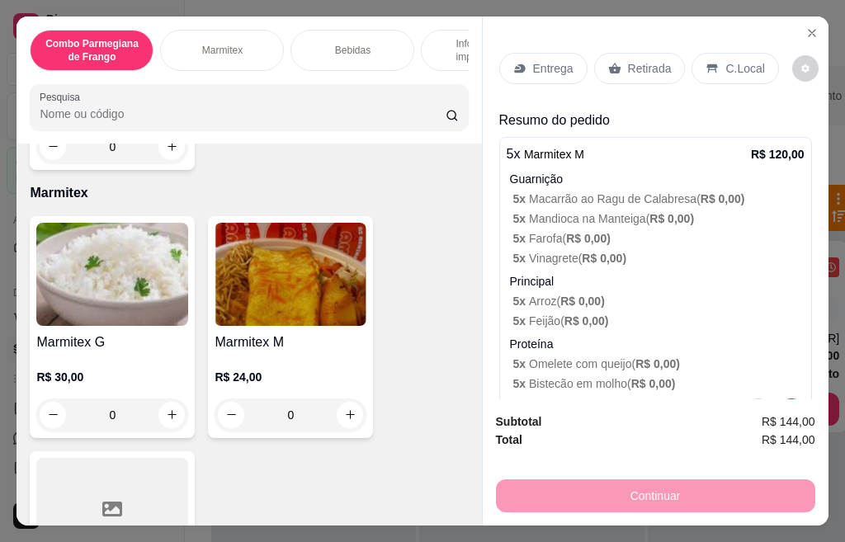
click at [102, 288] on img at bounding box center [112, 274] width 152 height 103
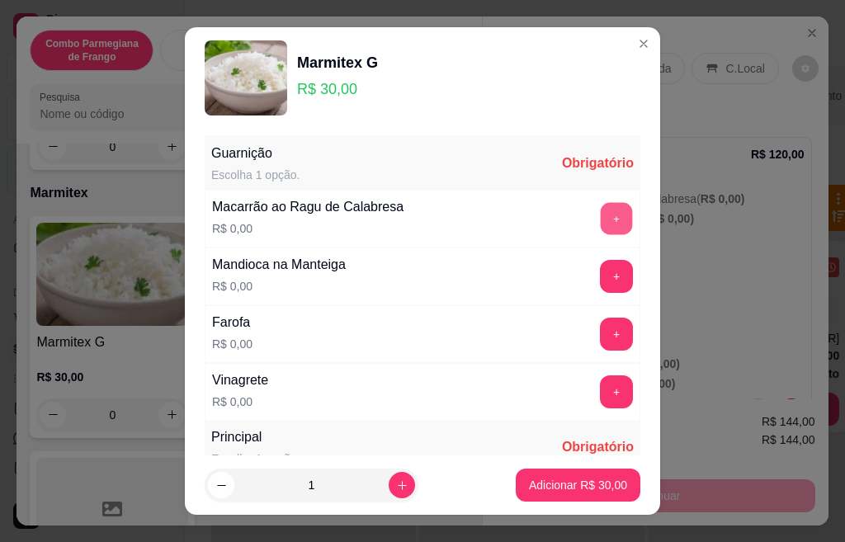
click at [601, 230] on button "+" at bounding box center [617, 218] width 32 height 32
click at [600, 279] on button "+" at bounding box center [616, 276] width 33 height 33
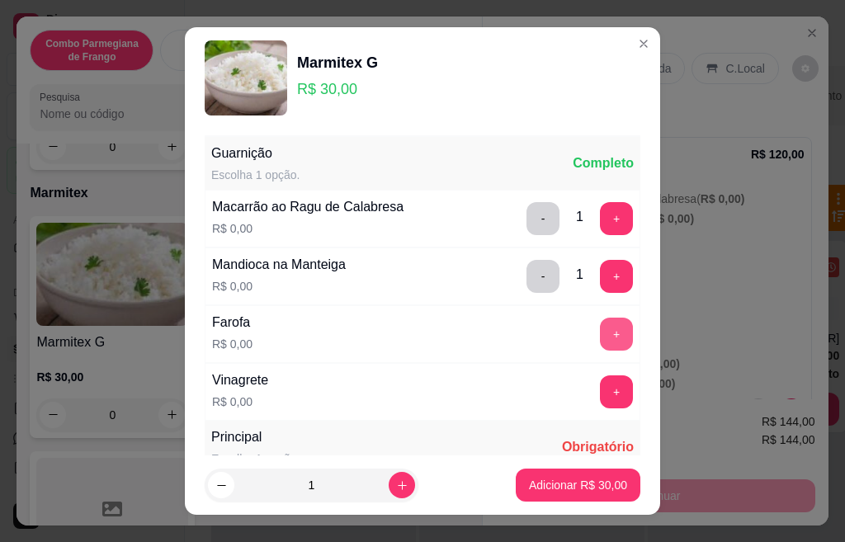
click at [600, 344] on button "+" at bounding box center [616, 334] width 33 height 33
click at [601, 384] on button "+" at bounding box center [617, 391] width 32 height 32
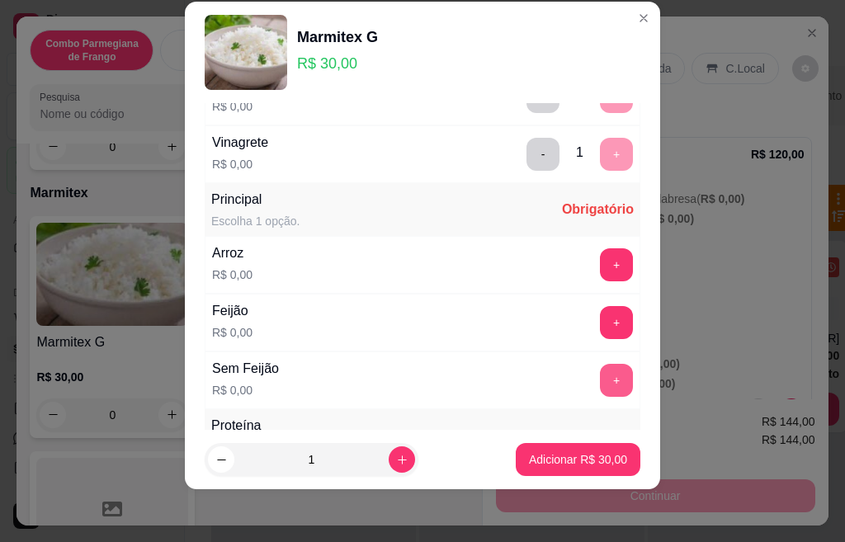
scroll to position [292, 0]
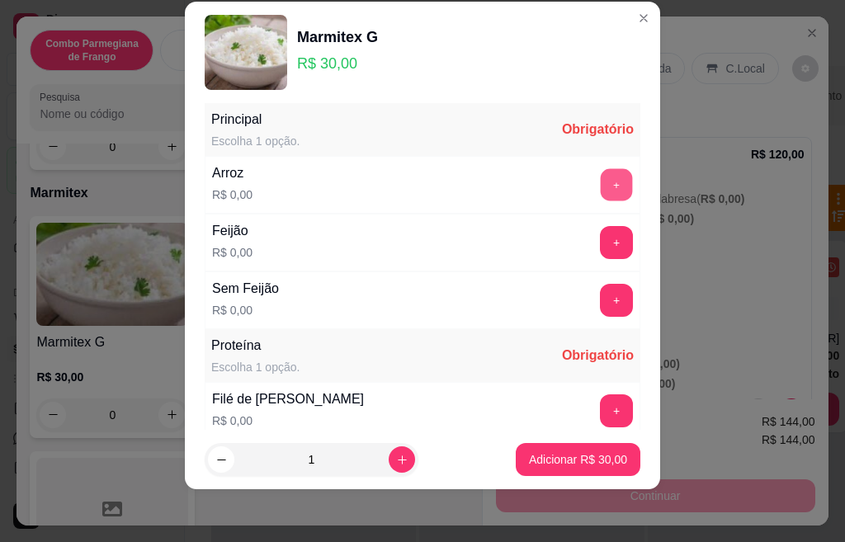
click at [601, 182] on button "+" at bounding box center [617, 184] width 32 height 32
click at [600, 243] on button "+" at bounding box center [616, 242] width 33 height 33
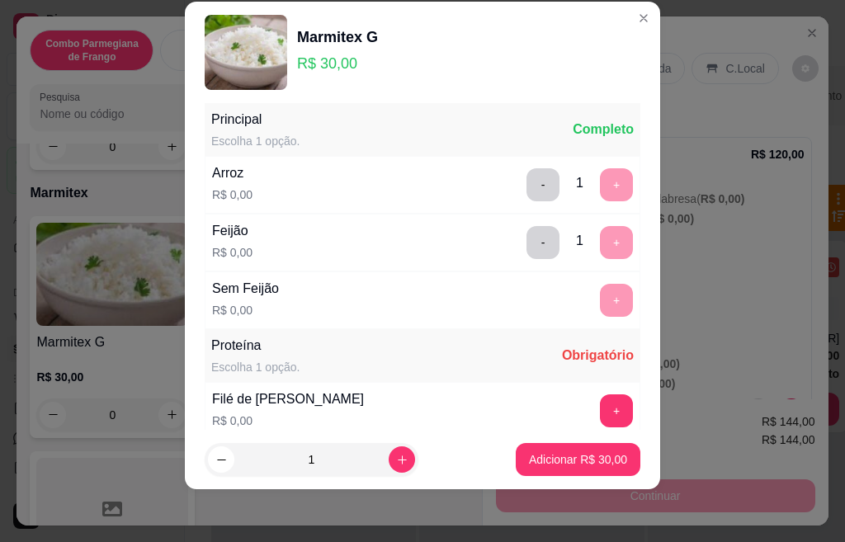
scroll to position [518, 0]
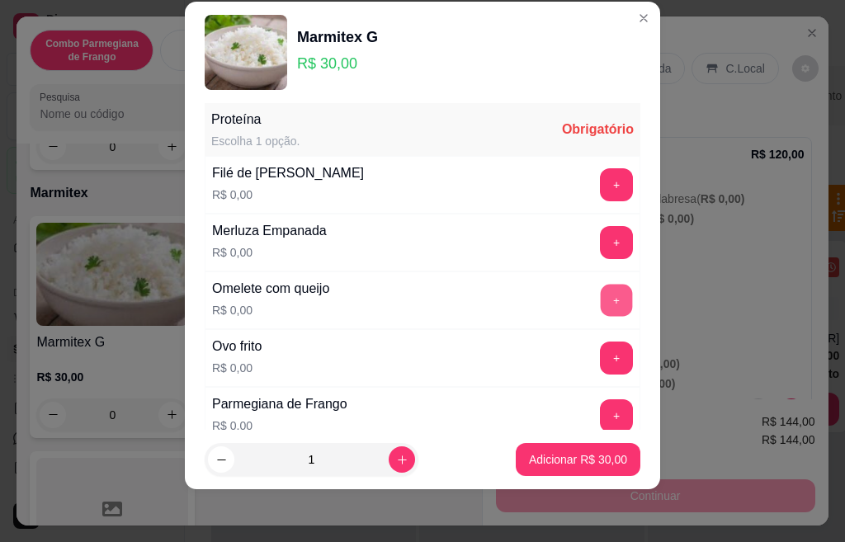
click at [601, 312] on button "+" at bounding box center [617, 300] width 32 height 32
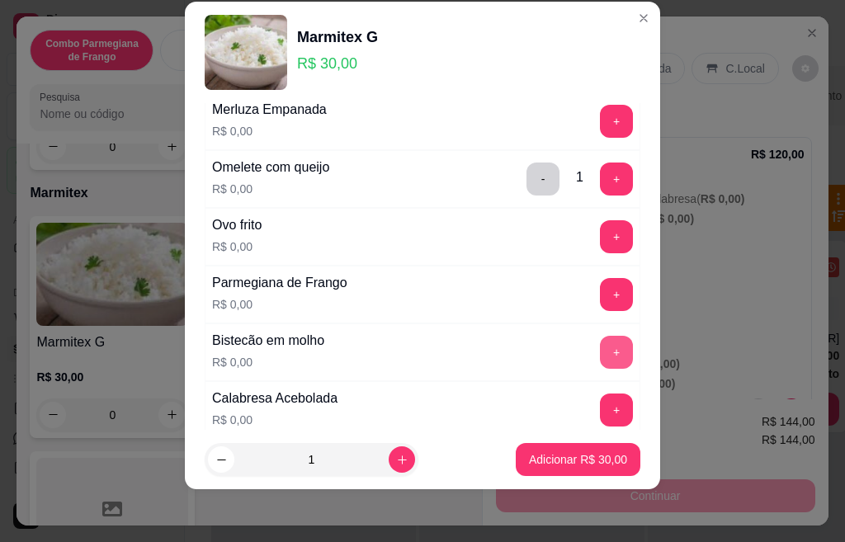
scroll to position [683, 0]
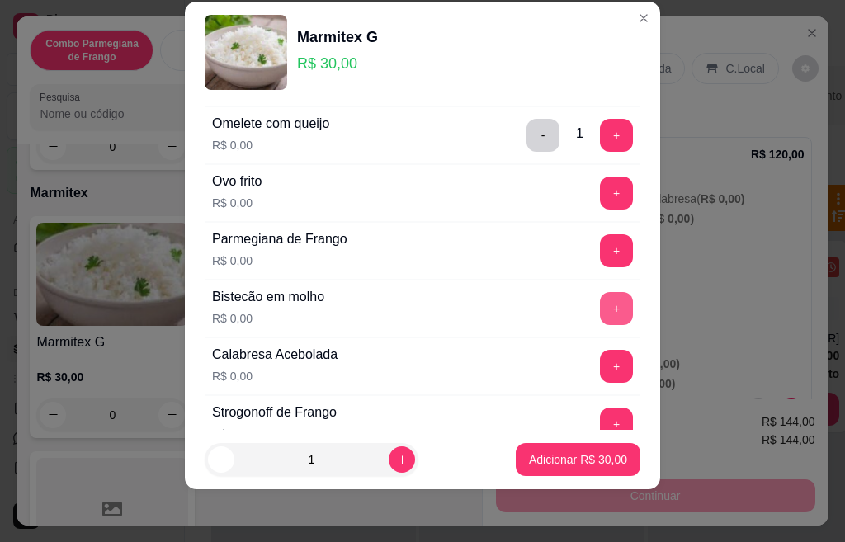
click at [600, 301] on button "+" at bounding box center [616, 308] width 33 height 33
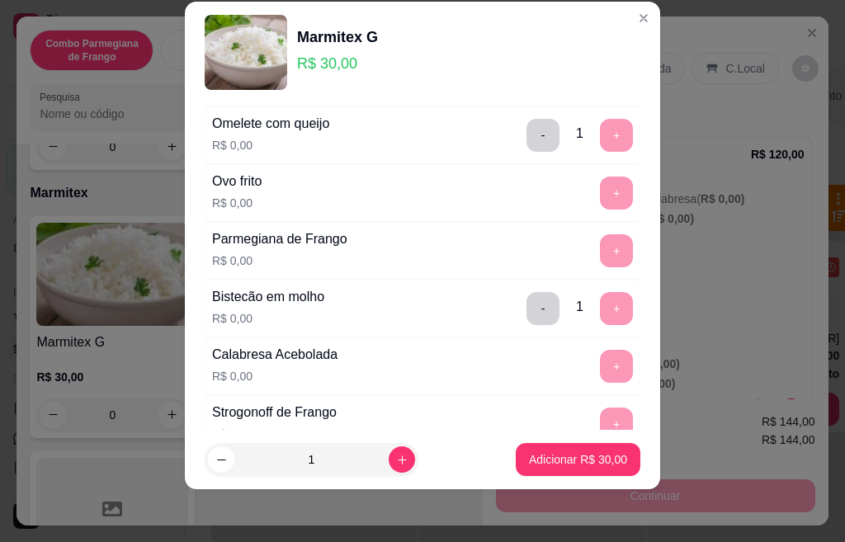
scroll to position [1033, 0]
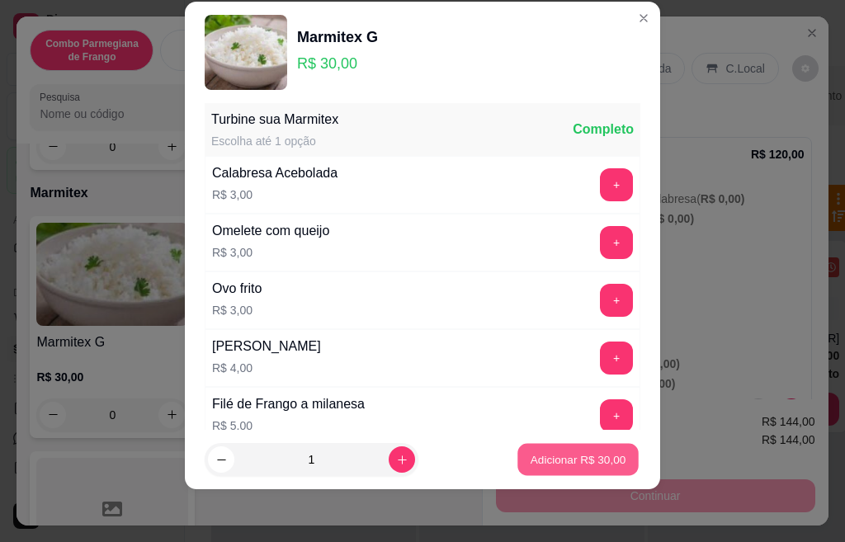
click at [571, 454] on p "Adicionar R$ 30,00" at bounding box center [579, 459] width 96 height 16
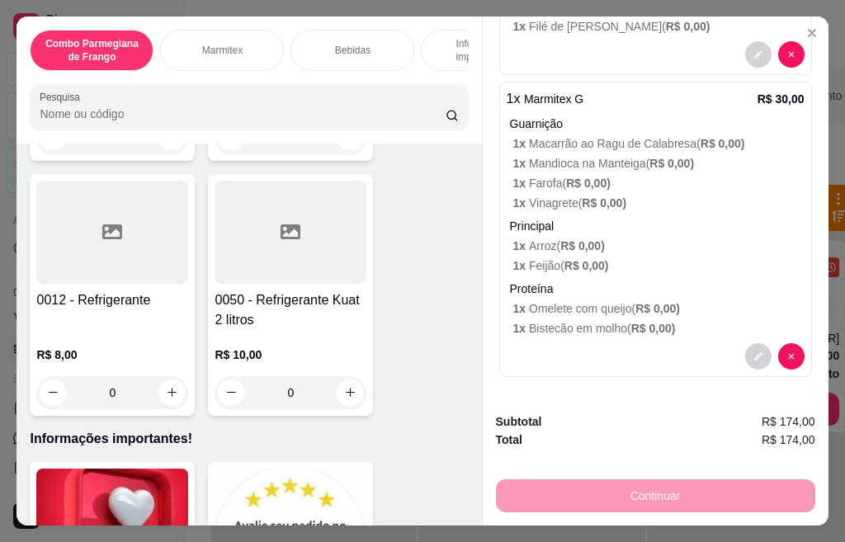
scroll to position [2805, 0]
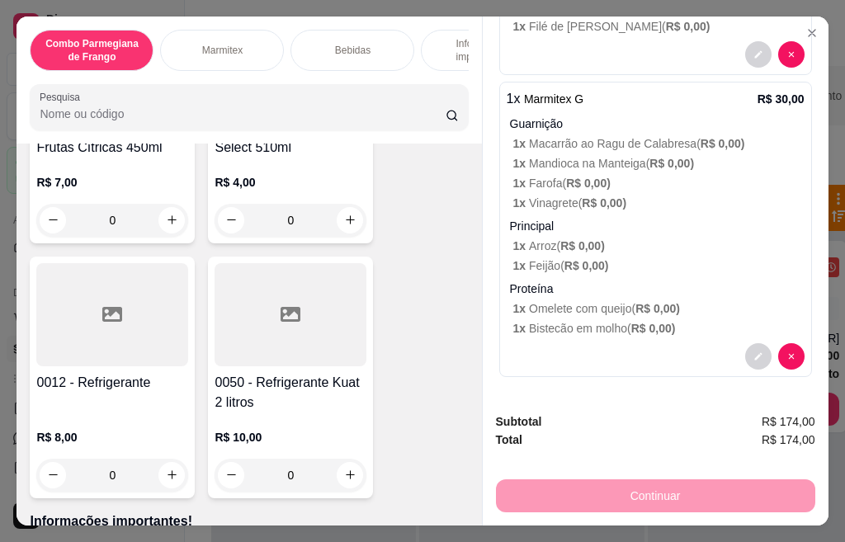
click at [309, 394] on h4 "0050 - Refrigerante Kuat 2 litros" at bounding box center [291, 393] width 152 height 40
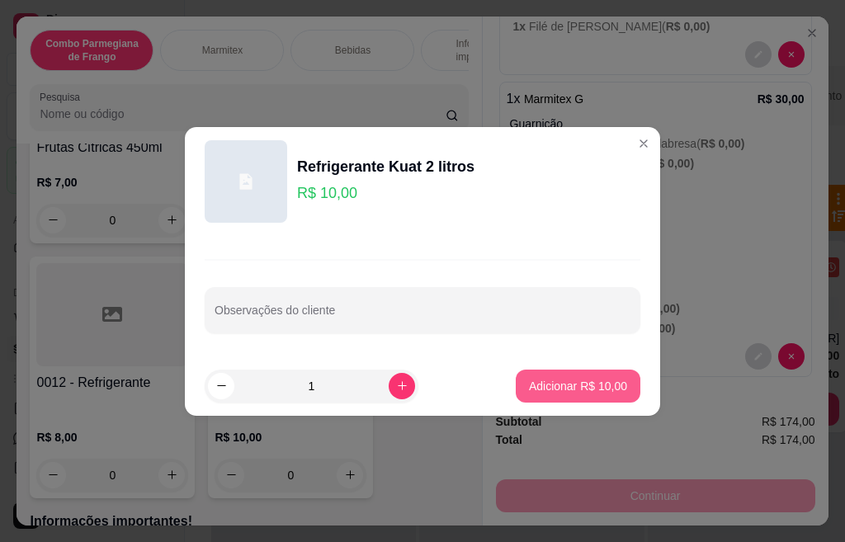
click at [529, 389] on p "Adicionar R$ 10,00" at bounding box center [578, 386] width 98 height 17
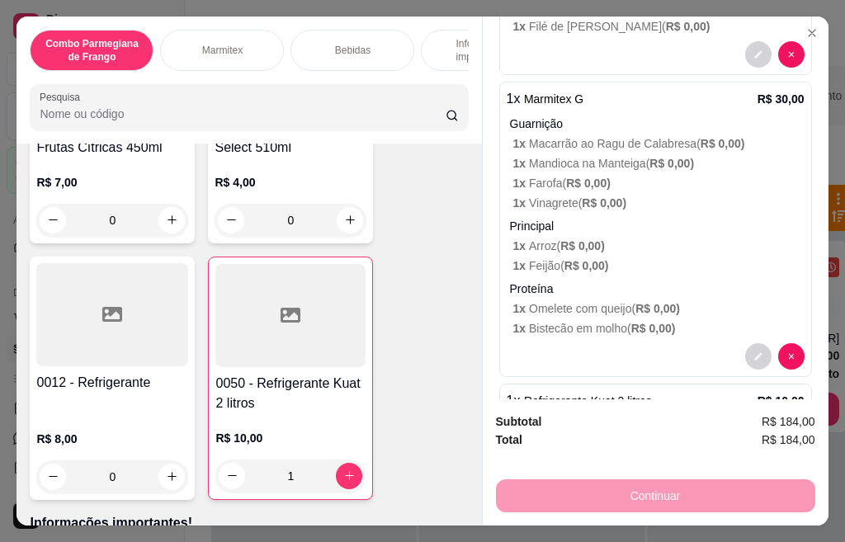
type input "1"
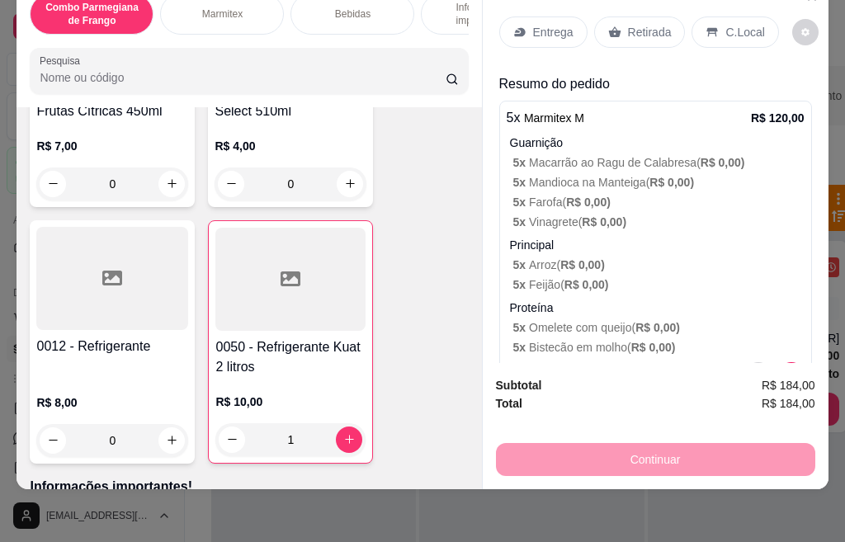
scroll to position [0, 0]
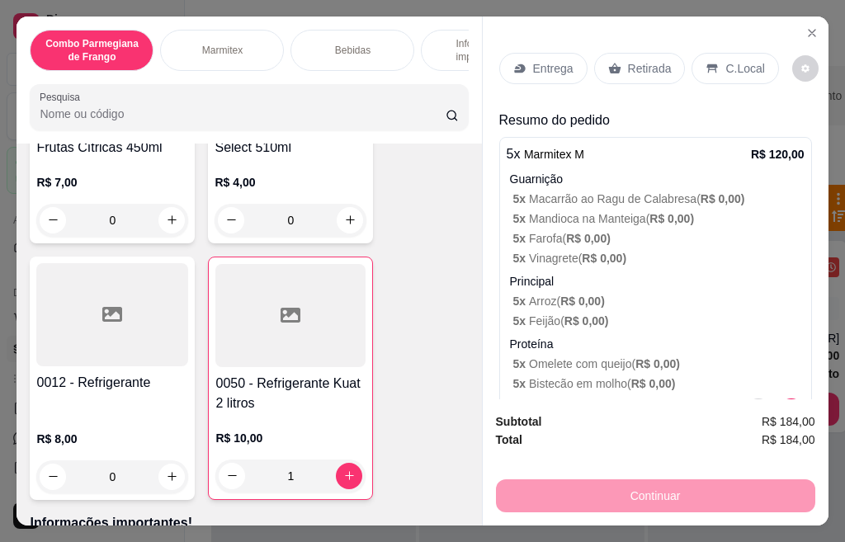
click at [533, 67] on p "Entrega" at bounding box center [553, 68] width 40 height 17
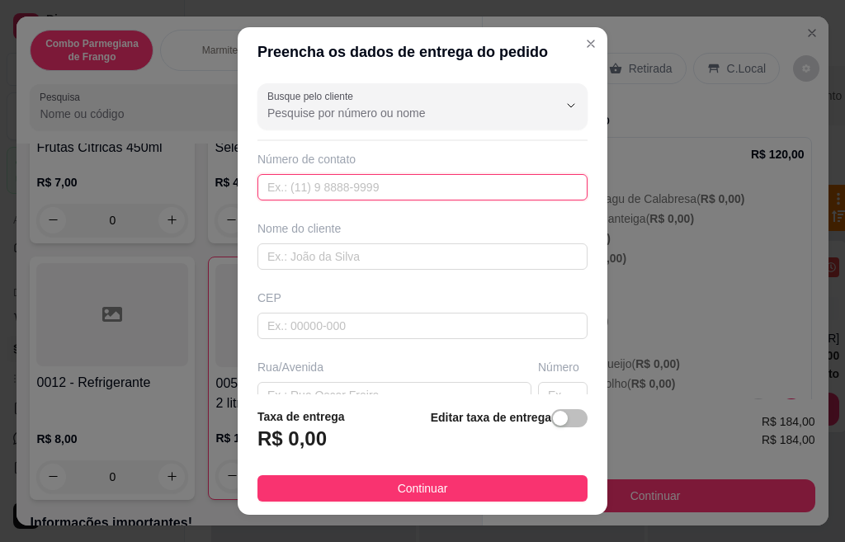
click at [395, 186] on input "text" at bounding box center [422, 187] width 330 height 26
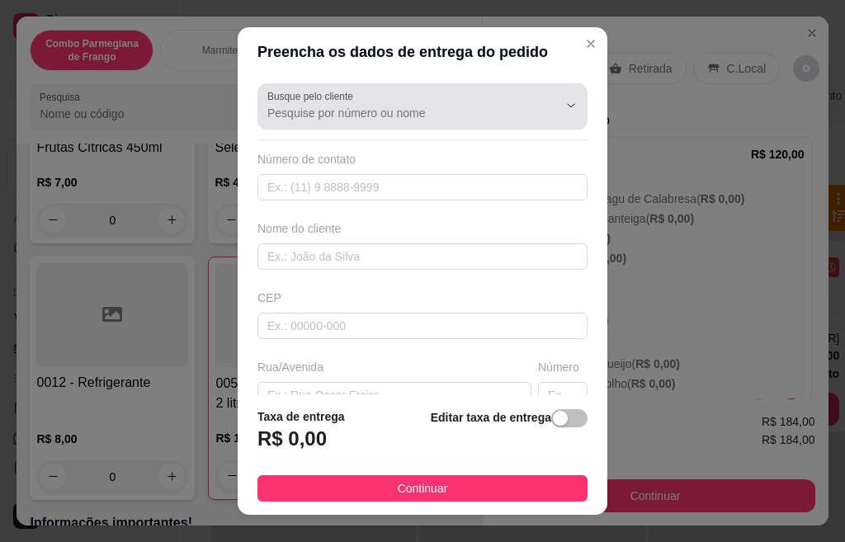
click at [290, 115] on input "Busque pelo cliente" at bounding box center [399, 113] width 264 height 17
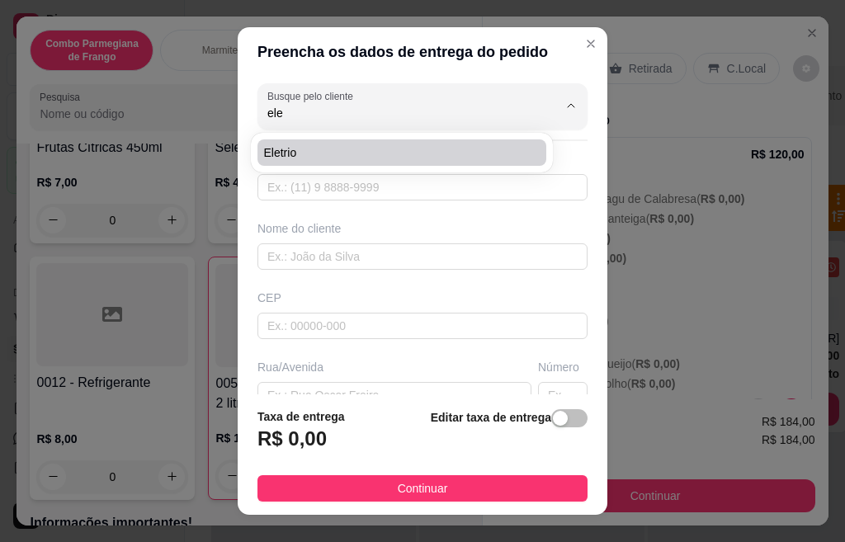
click at [306, 151] on span "Eletrio" at bounding box center [393, 152] width 259 height 17
type input "Eletrio"
type input "19974060445"
type input "Eletrio"
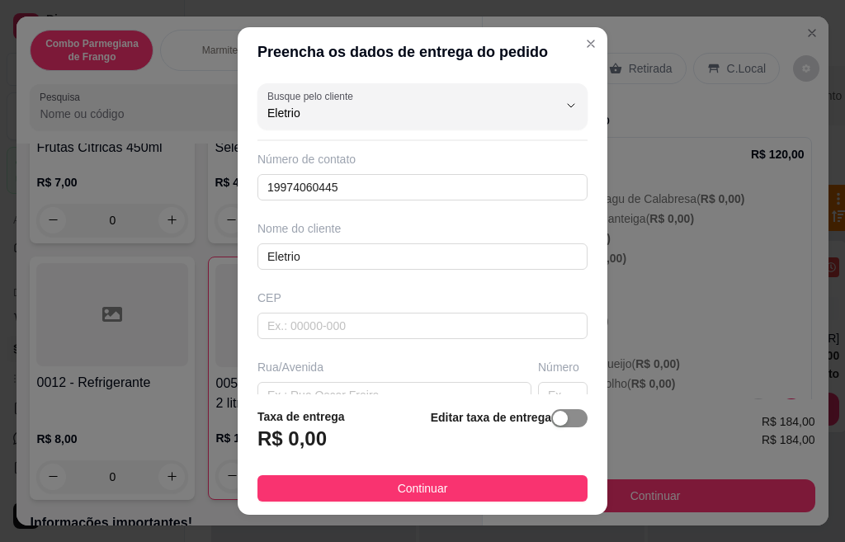
type input "Eletrio"
click at [553, 422] on div "button" at bounding box center [560, 418] width 15 height 15
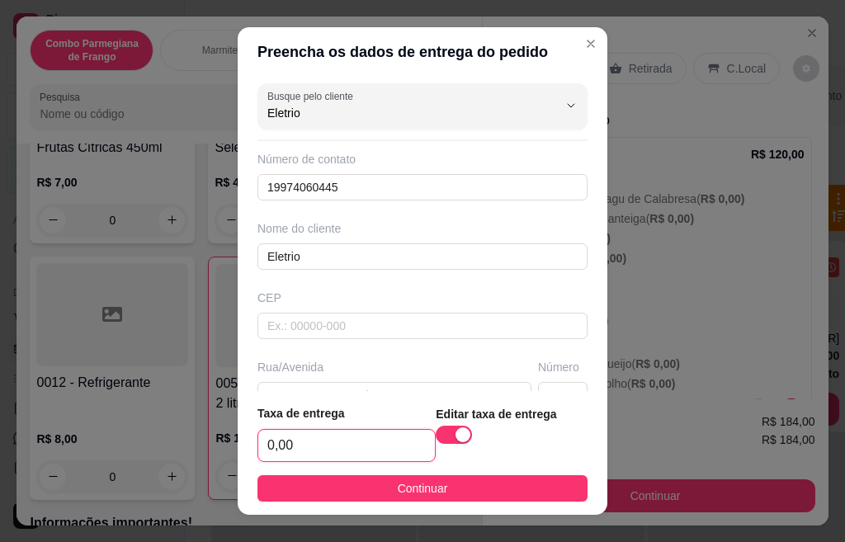
click at [382, 441] on input "0,00" at bounding box center [346, 445] width 177 height 31
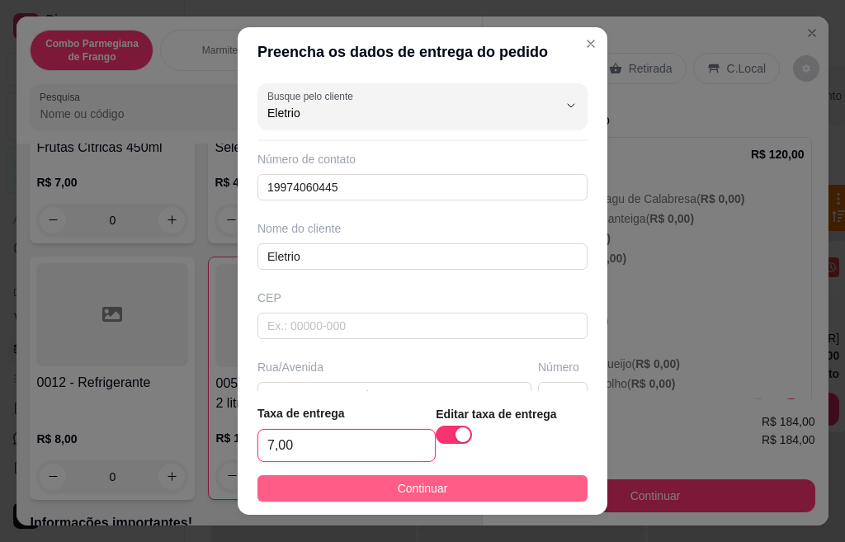
type input "7,00"
click at [317, 492] on button "Continuar" at bounding box center [422, 488] width 330 height 26
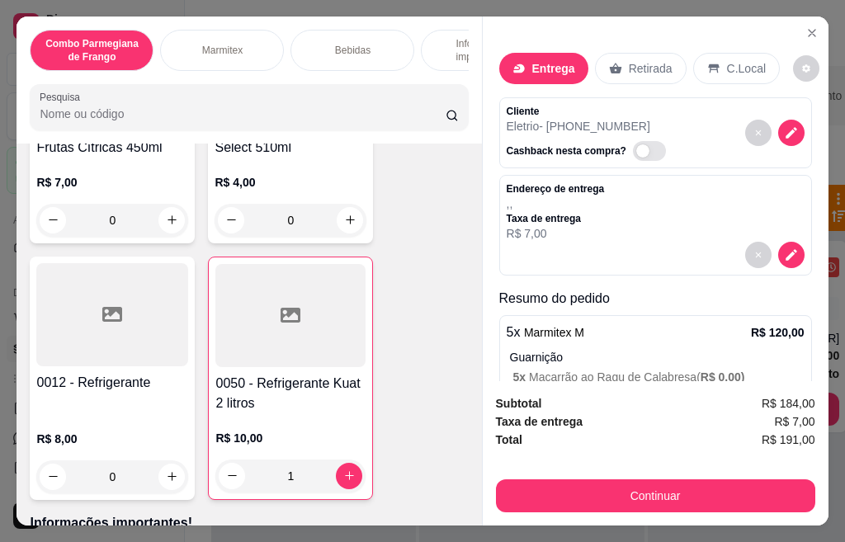
scroll to position [165, 0]
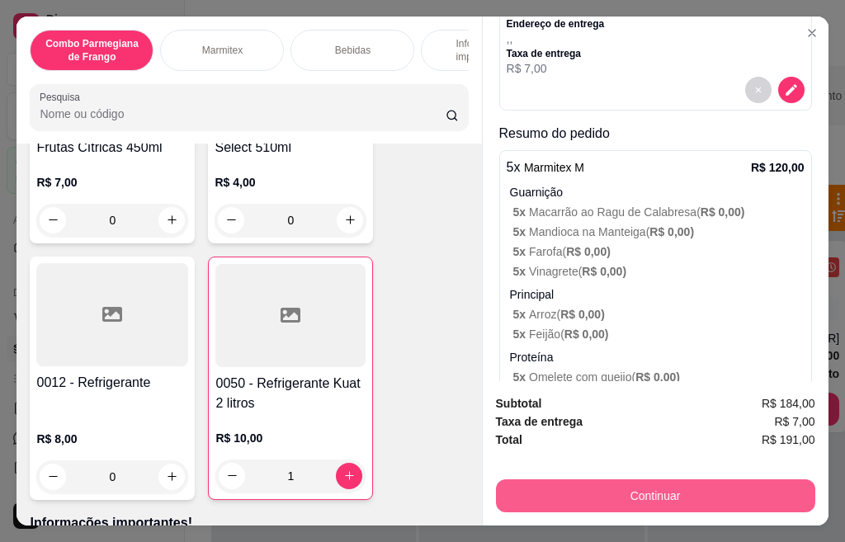
click at [557, 484] on button "Continuar" at bounding box center [655, 495] width 319 height 33
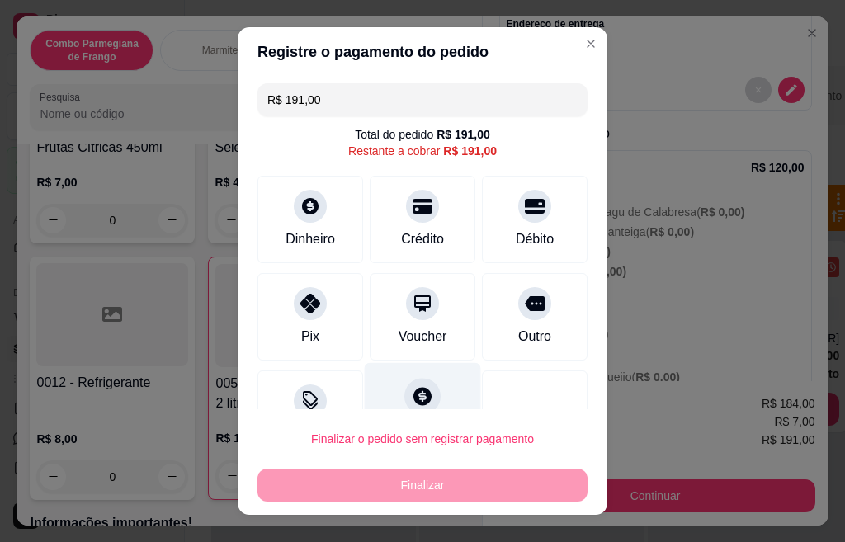
click at [413, 389] on icon at bounding box center [422, 396] width 18 height 18
type input "R$ 0,00"
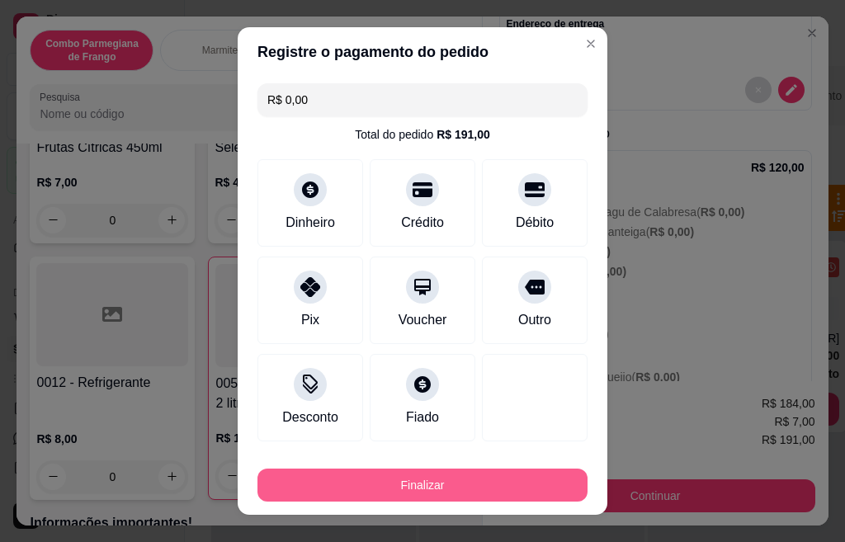
click at [421, 496] on button "Finalizar" at bounding box center [422, 485] width 330 height 33
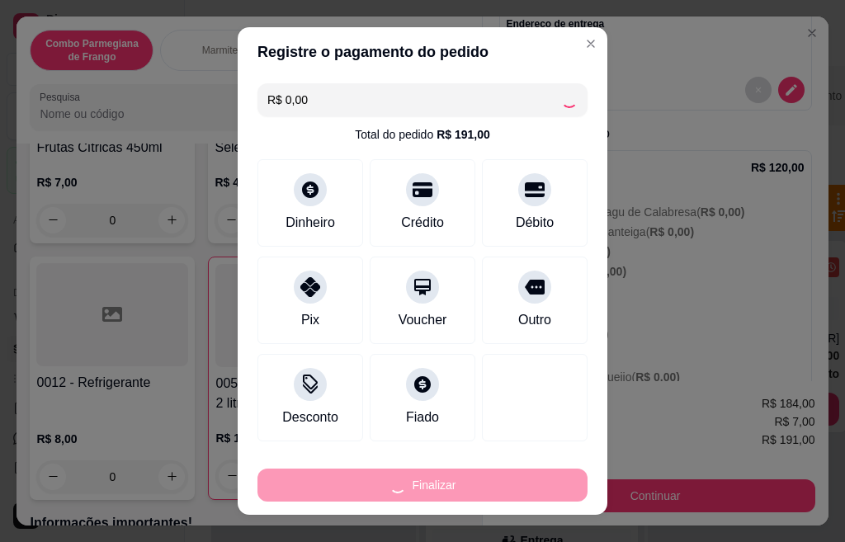
type input "0"
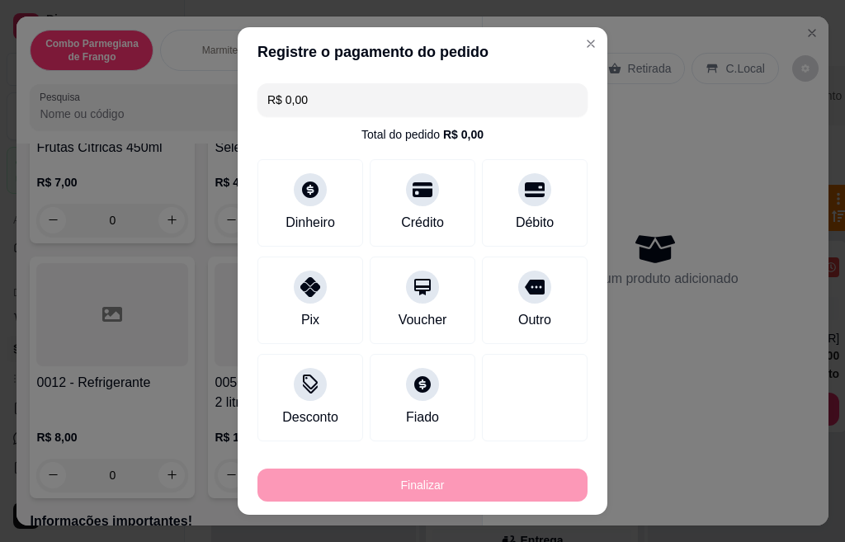
type input "-R$ 191,00"
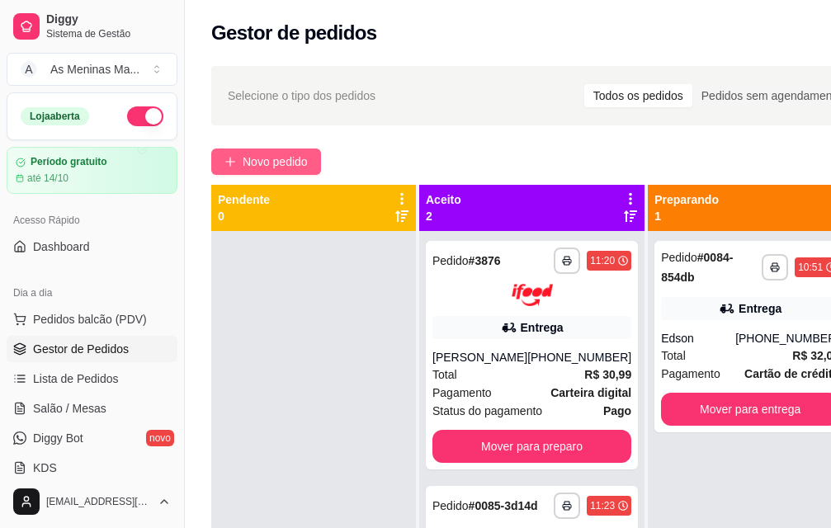
click at [287, 165] on span "Novo pedido" at bounding box center [275, 162] width 65 height 18
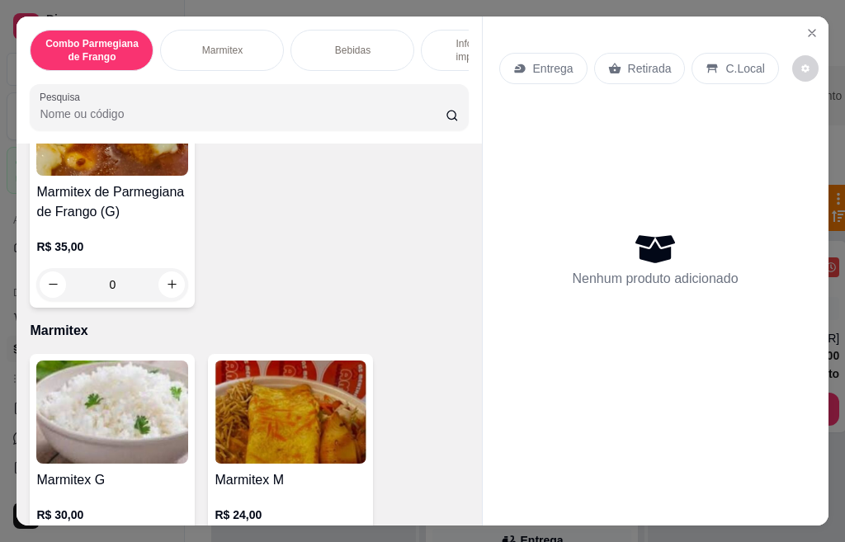
scroll to position [578, 0]
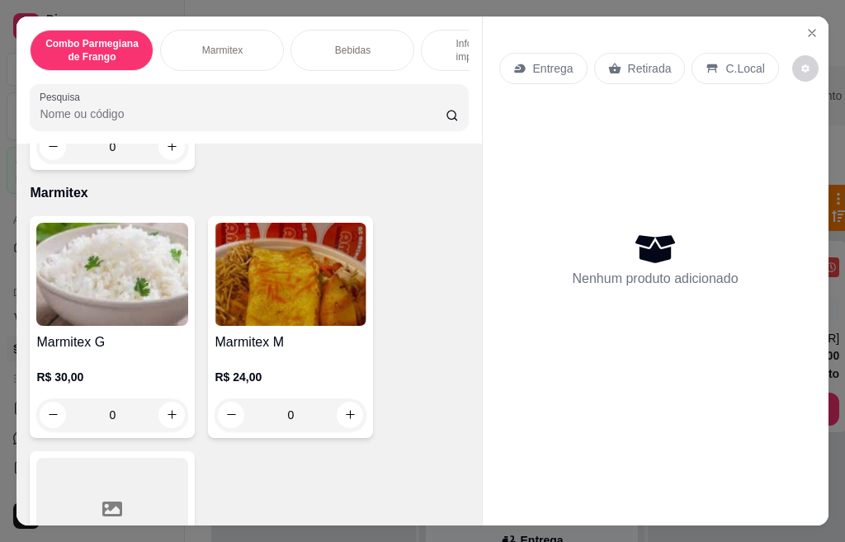
click at [265, 289] on img at bounding box center [291, 274] width 152 height 103
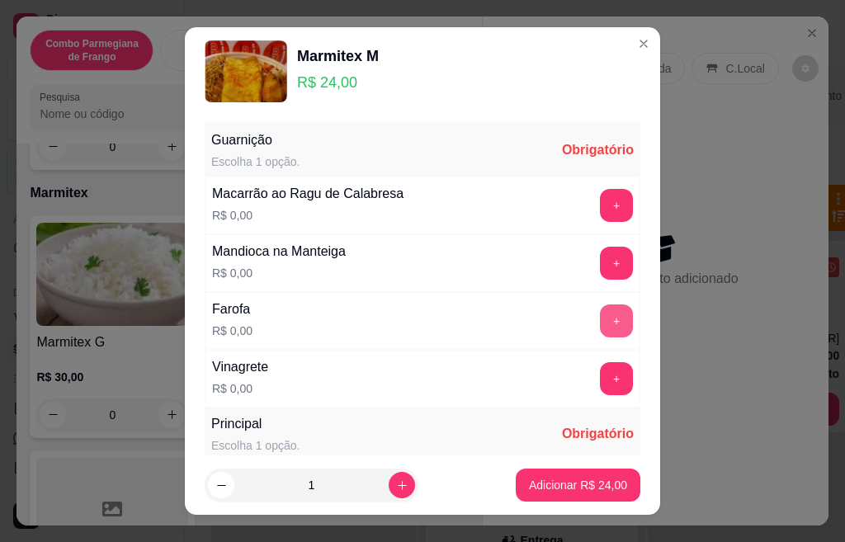
click at [600, 333] on button "+" at bounding box center [616, 320] width 33 height 33
click at [601, 382] on button "+" at bounding box center [617, 378] width 32 height 32
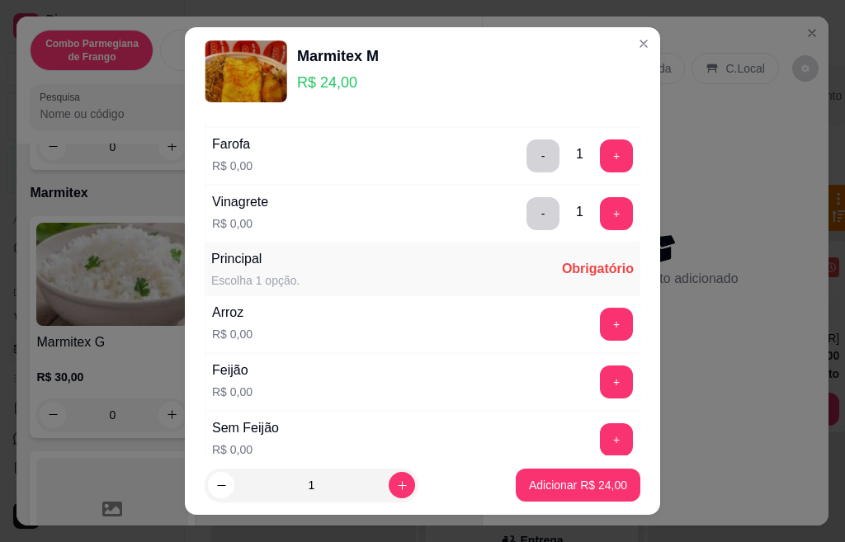
scroll to position [330, 0]
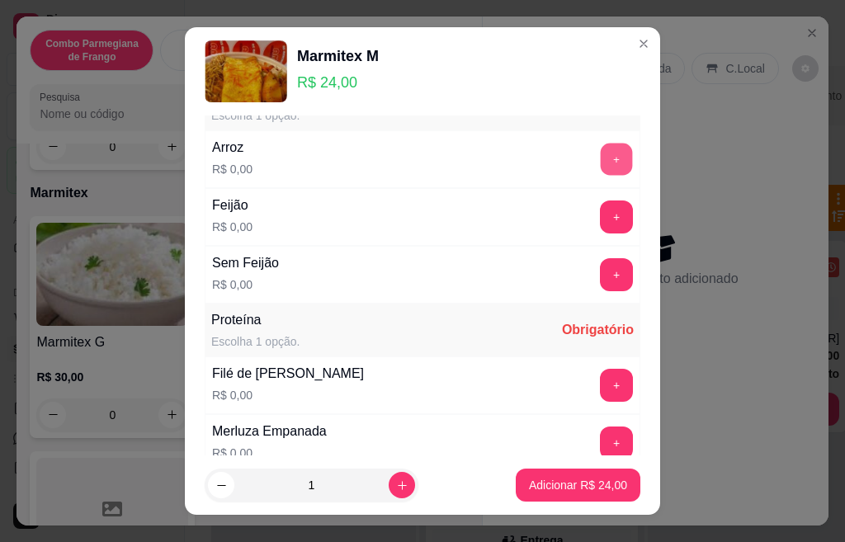
click at [601, 167] on button "+" at bounding box center [617, 159] width 32 height 32
click at [601, 218] on button "+" at bounding box center [617, 217] width 32 height 32
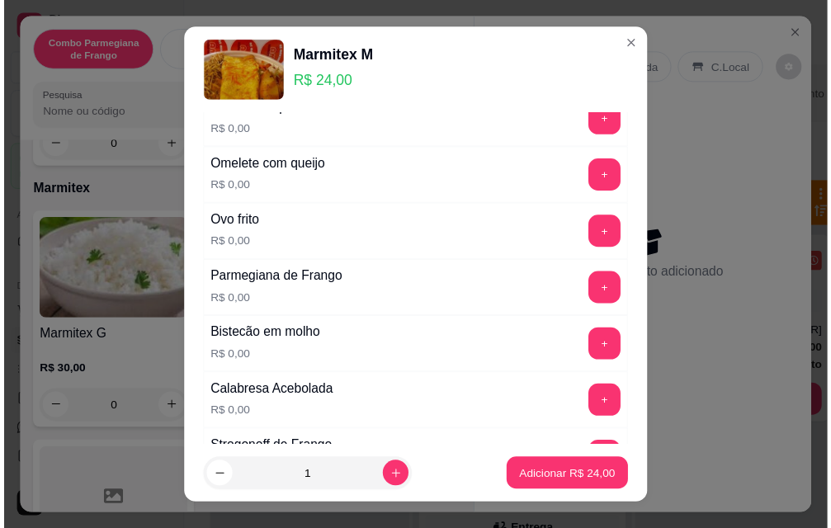
scroll to position [660, 0]
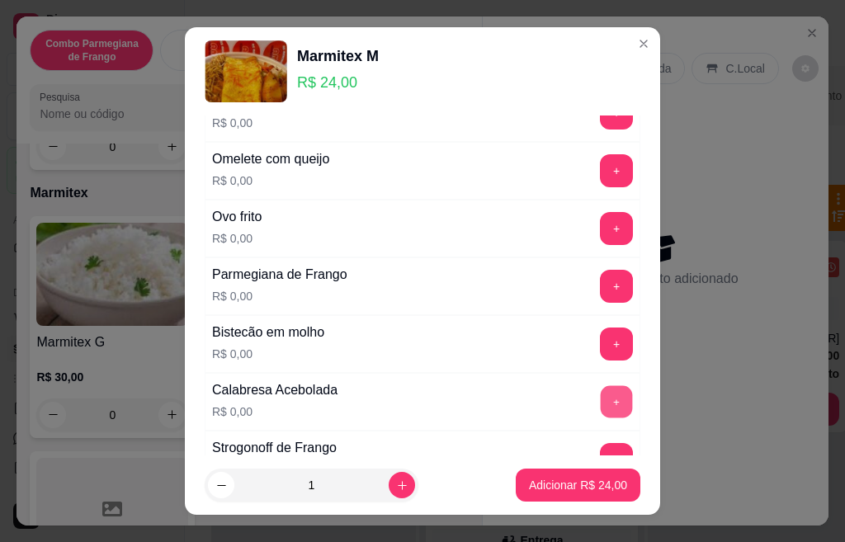
click at [601, 406] on button "+" at bounding box center [617, 401] width 32 height 32
click at [601, 345] on button "+" at bounding box center [617, 344] width 32 height 32
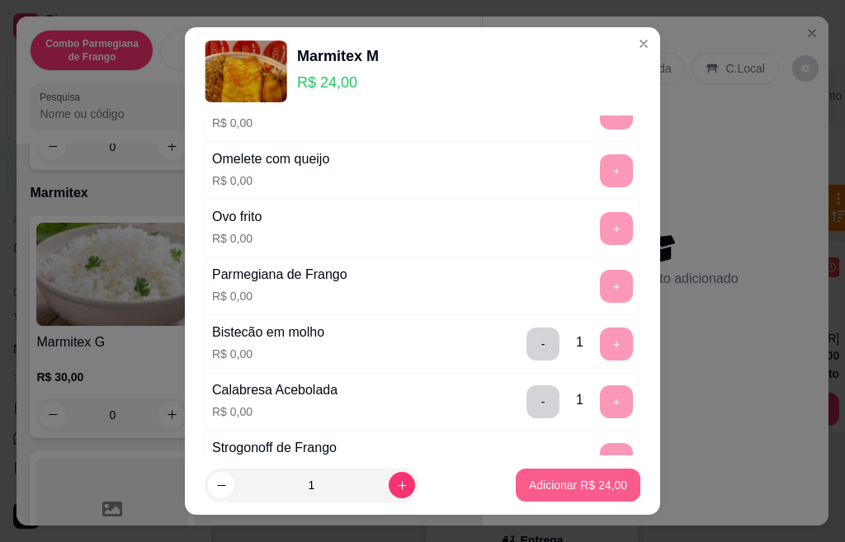
click at [573, 492] on p "Adicionar R$ 24,00" at bounding box center [578, 485] width 98 height 17
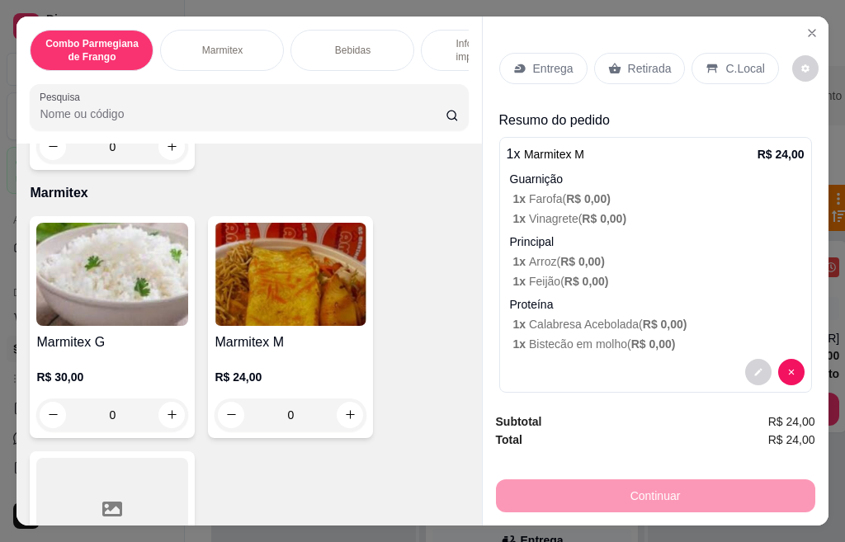
click at [633, 68] on p "Retirada" at bounding box center [650, 68] width 44 height 17
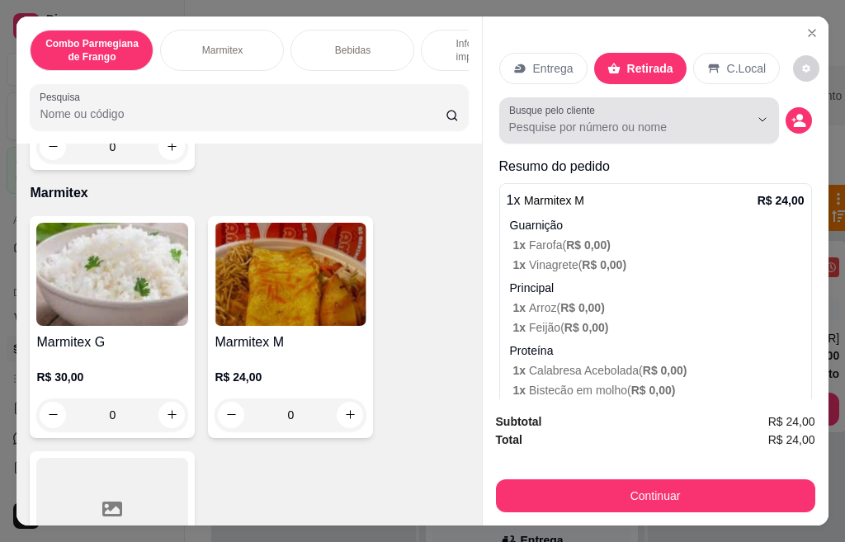
click at [579, 120] on input "Busque pelo cliente" at bounding box center [616, 127] width 214 height 17
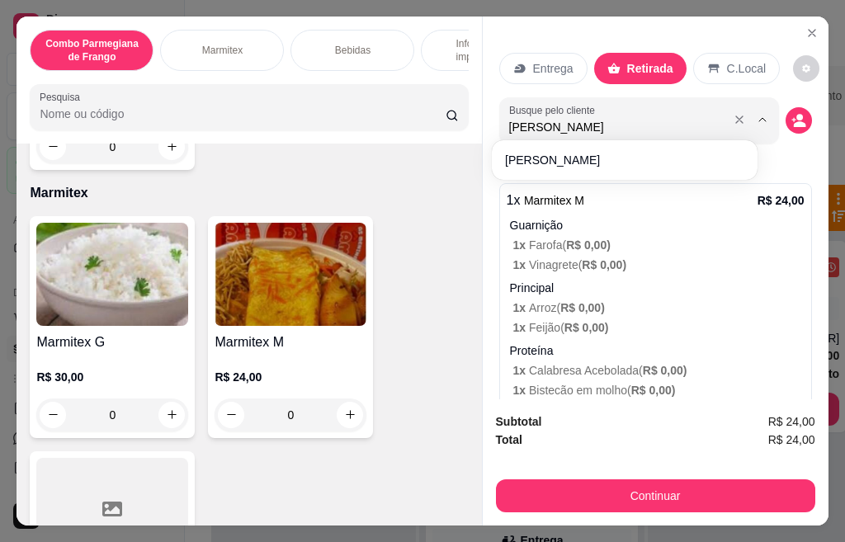
type input "[PERSON_NAME]"
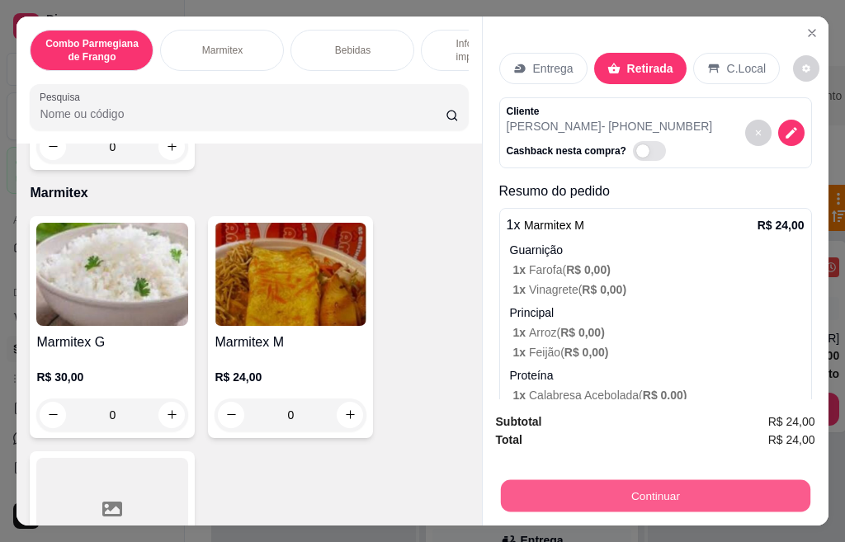
click at [602, 480] on button "Continuar" at bounding box center [654, 496] width 309 height 32
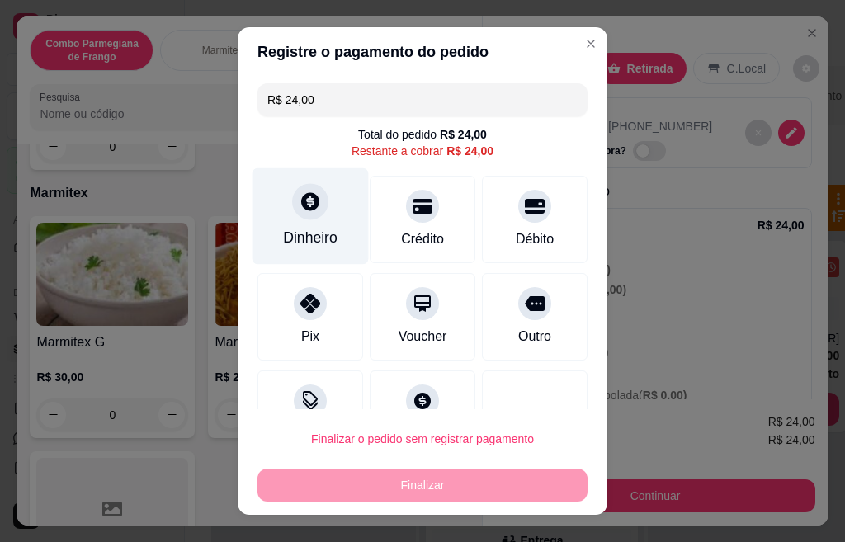
click at [317, 226] on div "Dinheiro" at bounding box center [310, 216] width 116 height 97
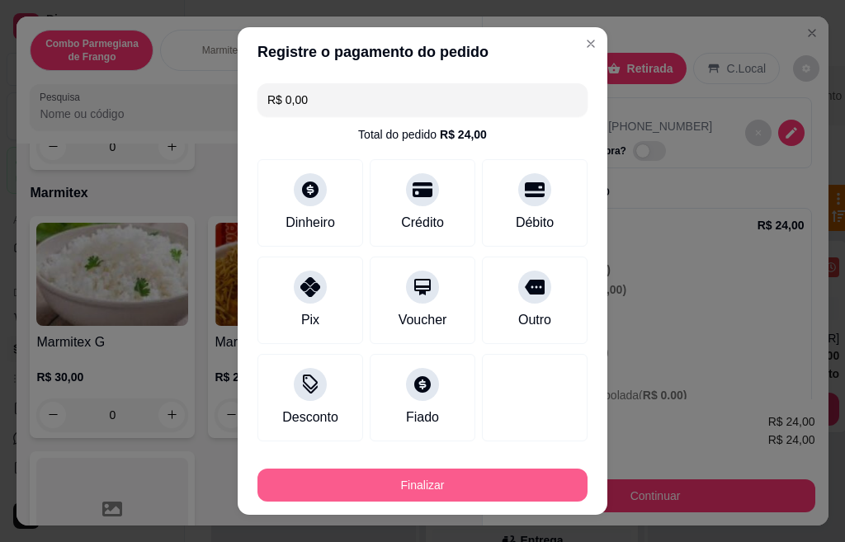
click at [412, 487] on button "Finalizar" at bounding box center [422, 485] width 330 height 33
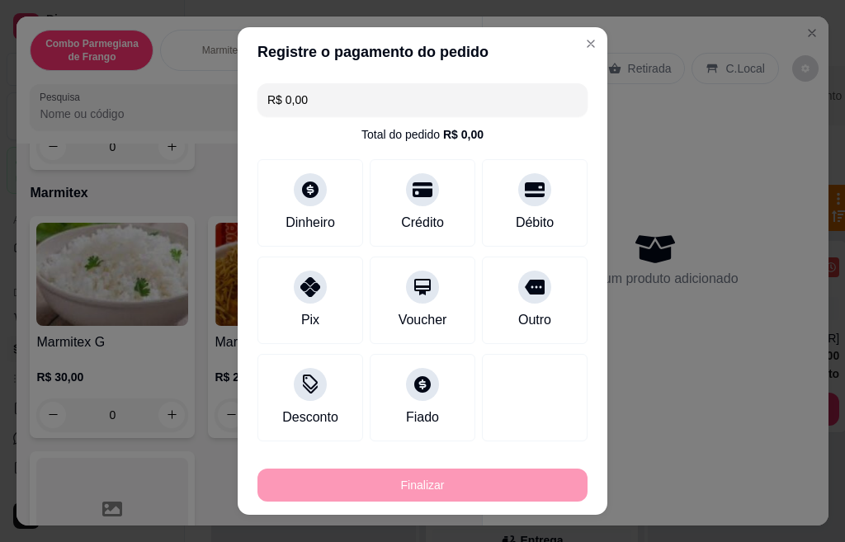
type input "-R$ 24,00"
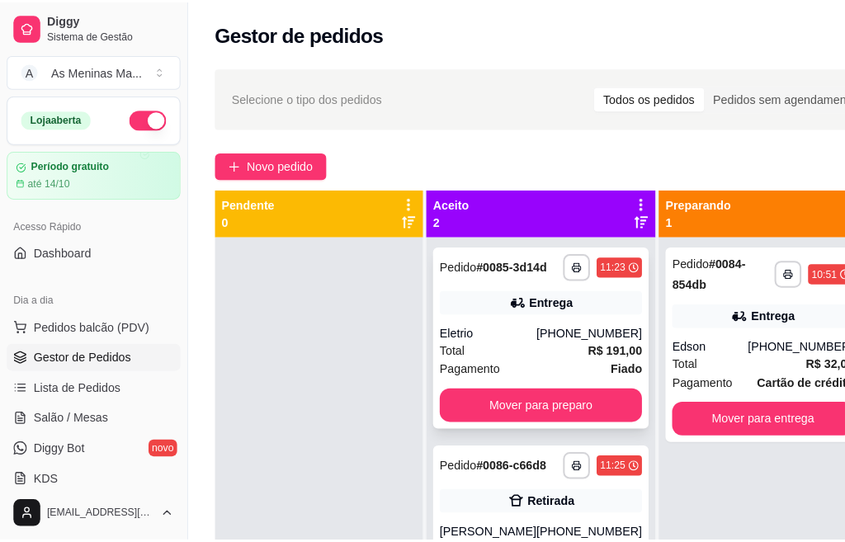
scroll to position [60, 0]
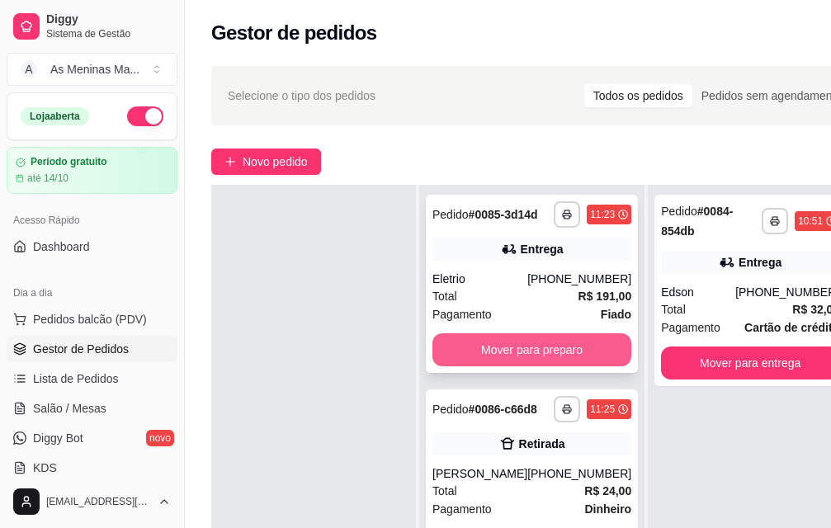
click at [523, 345] on button "Mover para preparo" at bounding box center [531, 349] width 199 height 33
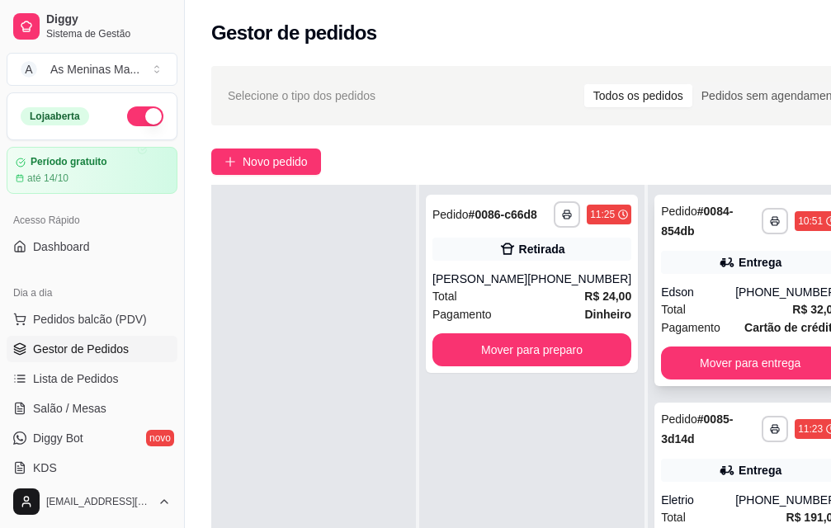
click at [701, 300] on div "Total R$ 32,00" at bounding box center [750, 309] width 178 height 18
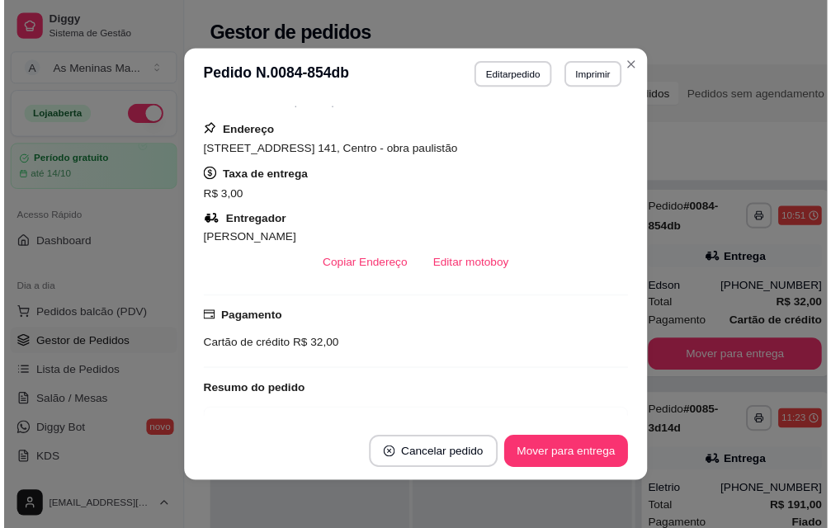
scroll to position [413, 0]
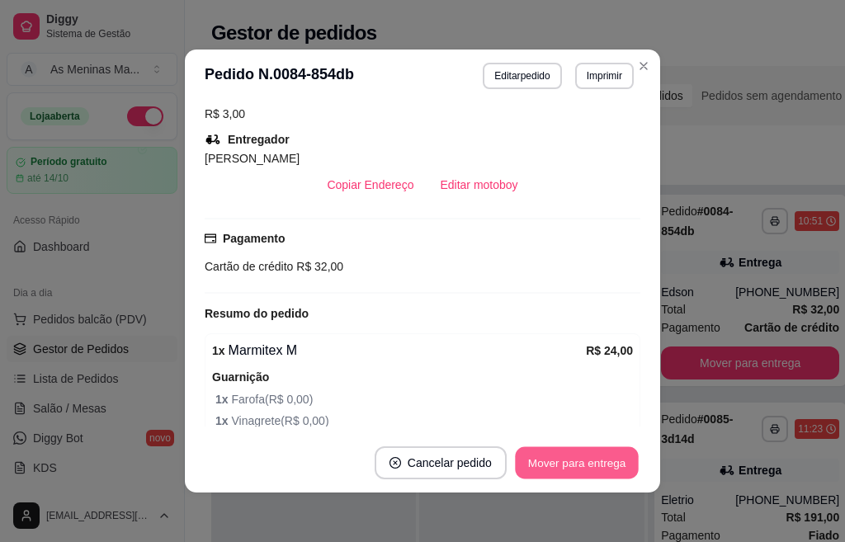
click at [587, 465] on button "Mover para entrega" at bounding box center [577, 463] width 124 height 32
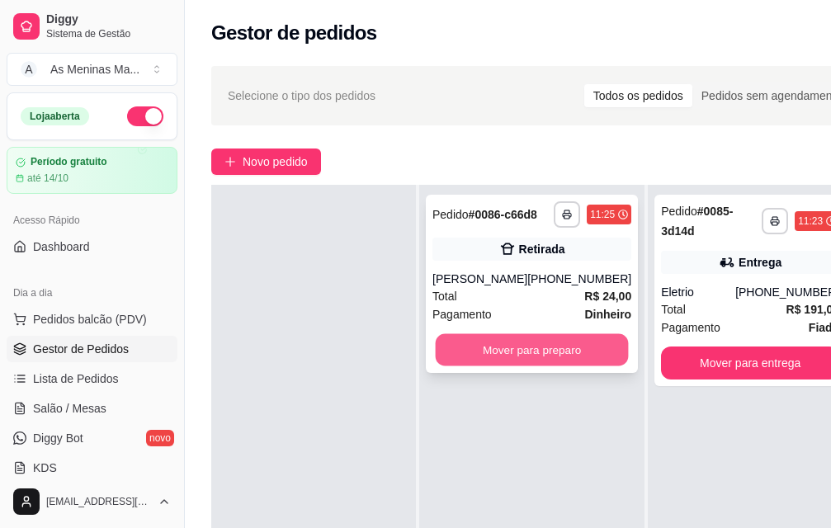
click at [564, 351] on button "Mover para preparo" at bounding box center [532, 350] width 193 height 32
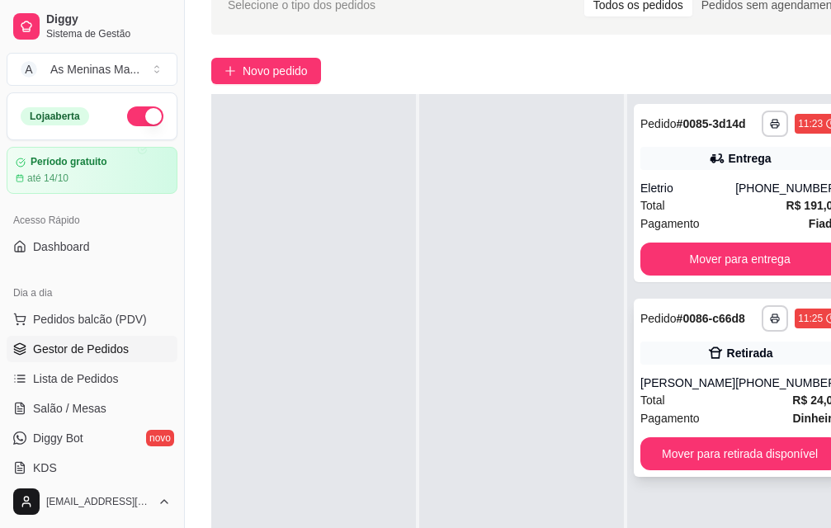
scroll to position [266, 0]
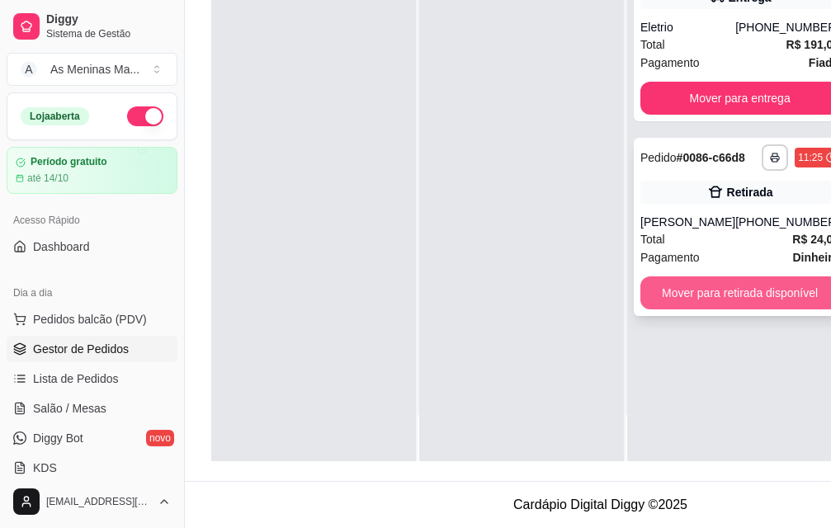
click at [719, 301] on button "Mover para retirada disponível" at bounding box center [739, 292] width 199 height 33
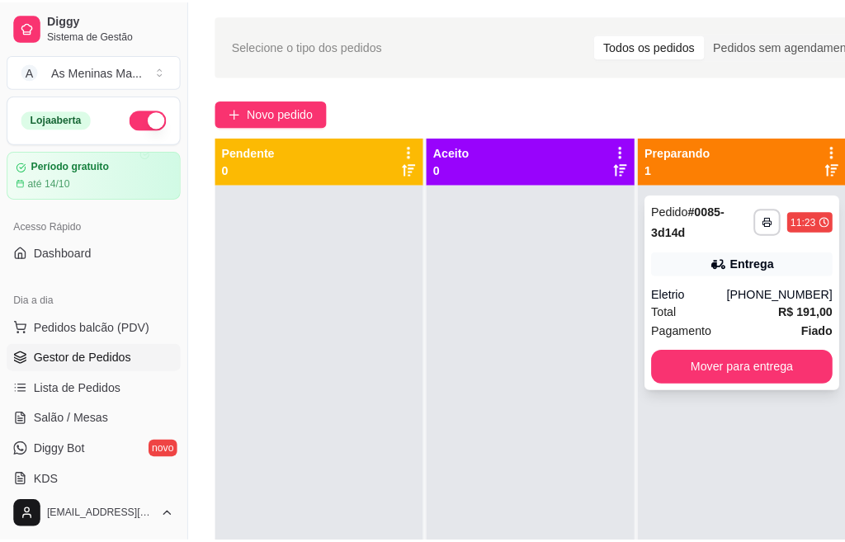
scroll to position [18, 0]
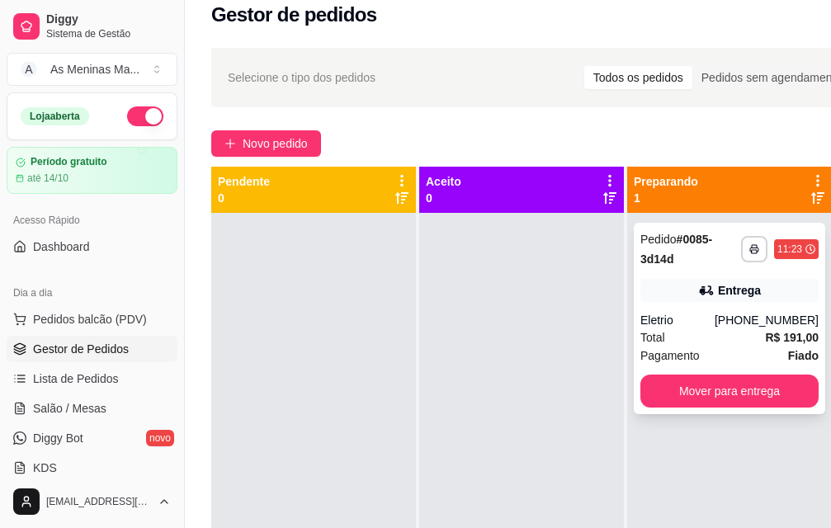
click at [718, 349] on div "Pagamento Fiado" at bounding box center [729, 356] width 178 height 18
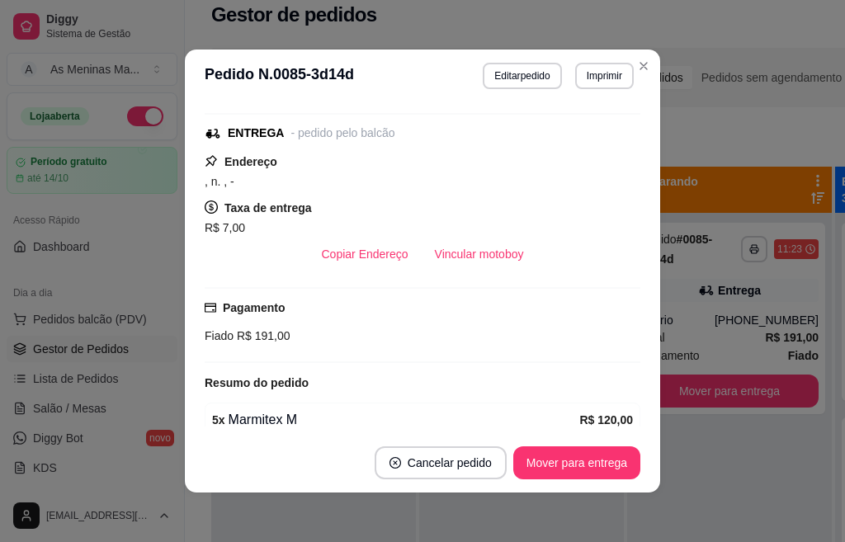
scroll to position [330, 0]
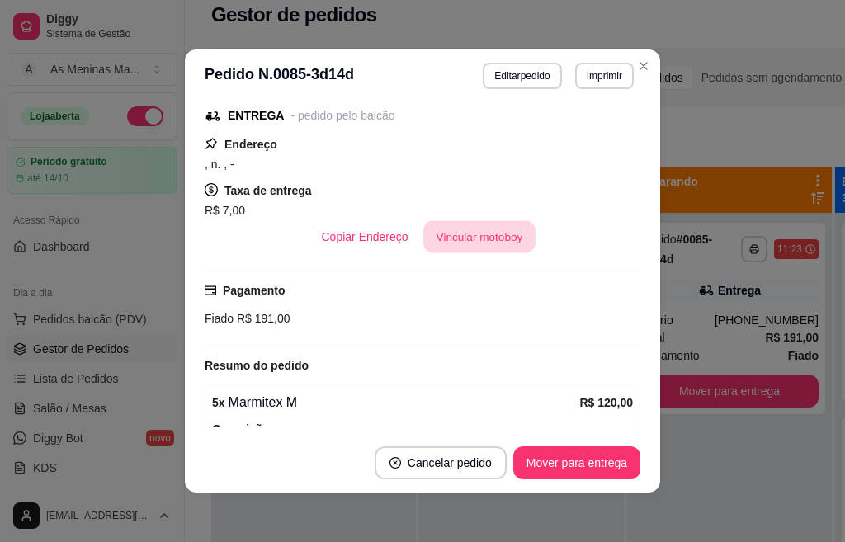
click at [468, 243] on button "Vincular motoboy" at bounding box center [479, 237] width 112 height 32
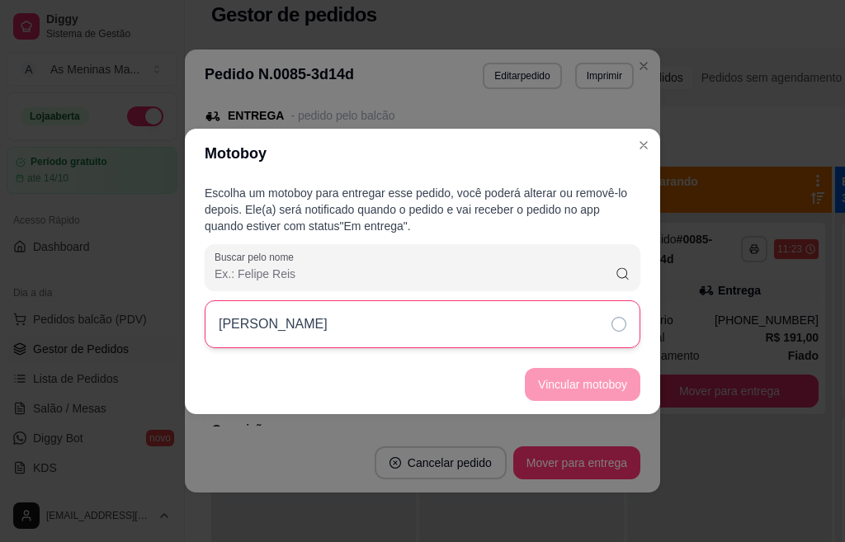
click at [620, 326] on icon at bounding box center [618, 324] width 15 height 15
click at [602, 394] on button "Vincular motoboy" at bounding box center [583, 384] width 116 height 33
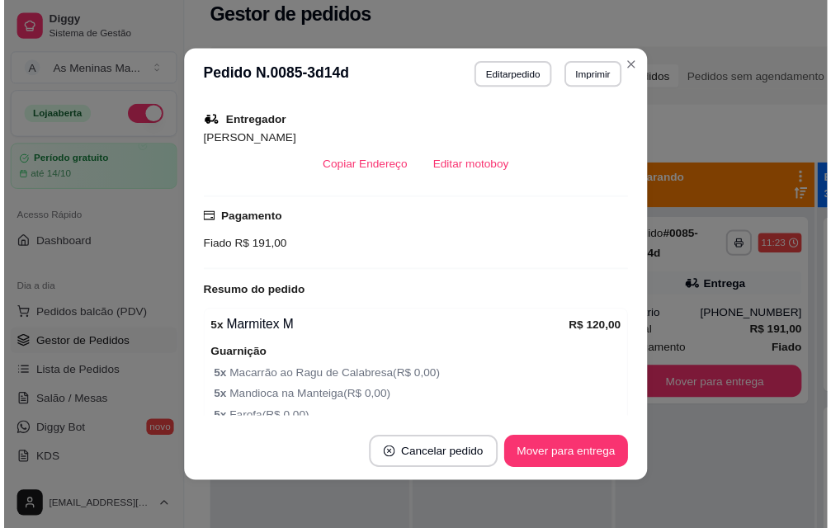
scroll to position [216, 0]
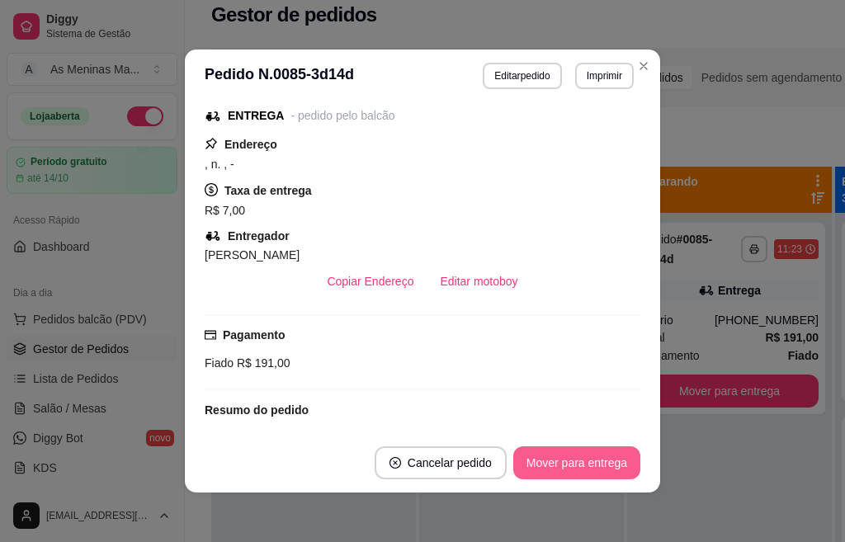
click at [556, 467] on button "Mover para entrega" at bounding box center [576, 462] width 127 height 33
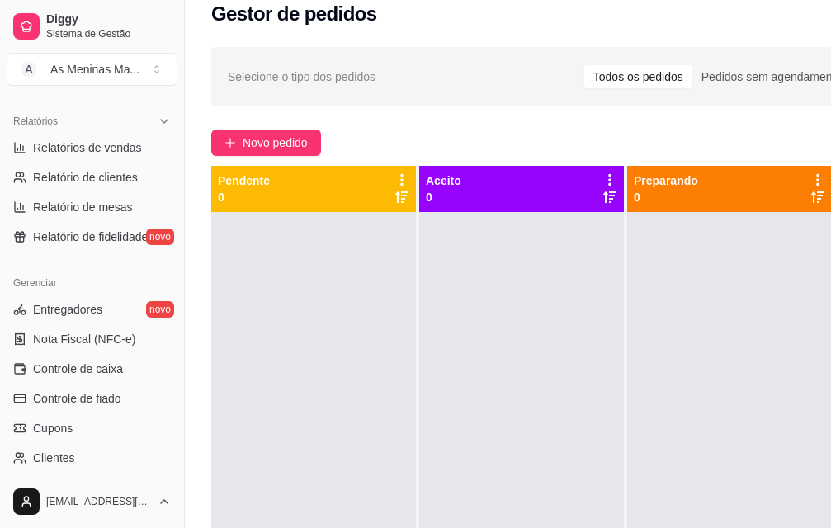
scroll to position [0, 0]
